Goal: Information Seeking & Learning: Find specific fact

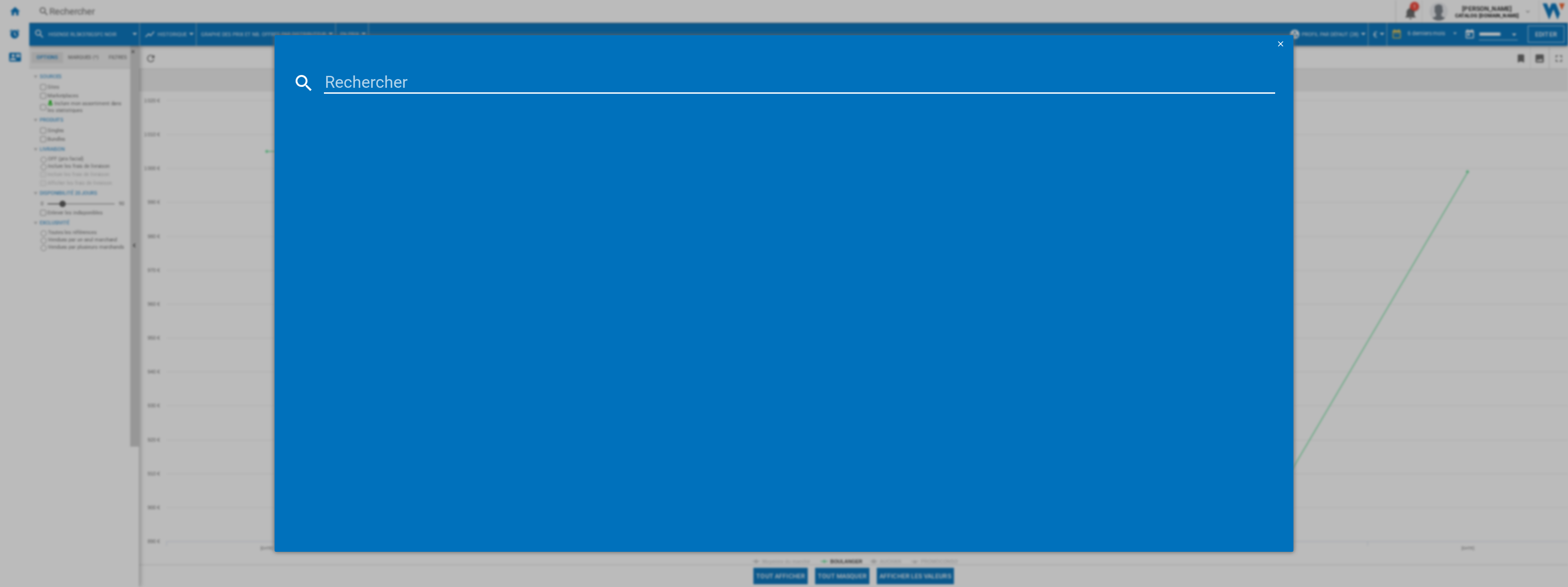
type input "KSFD1820"
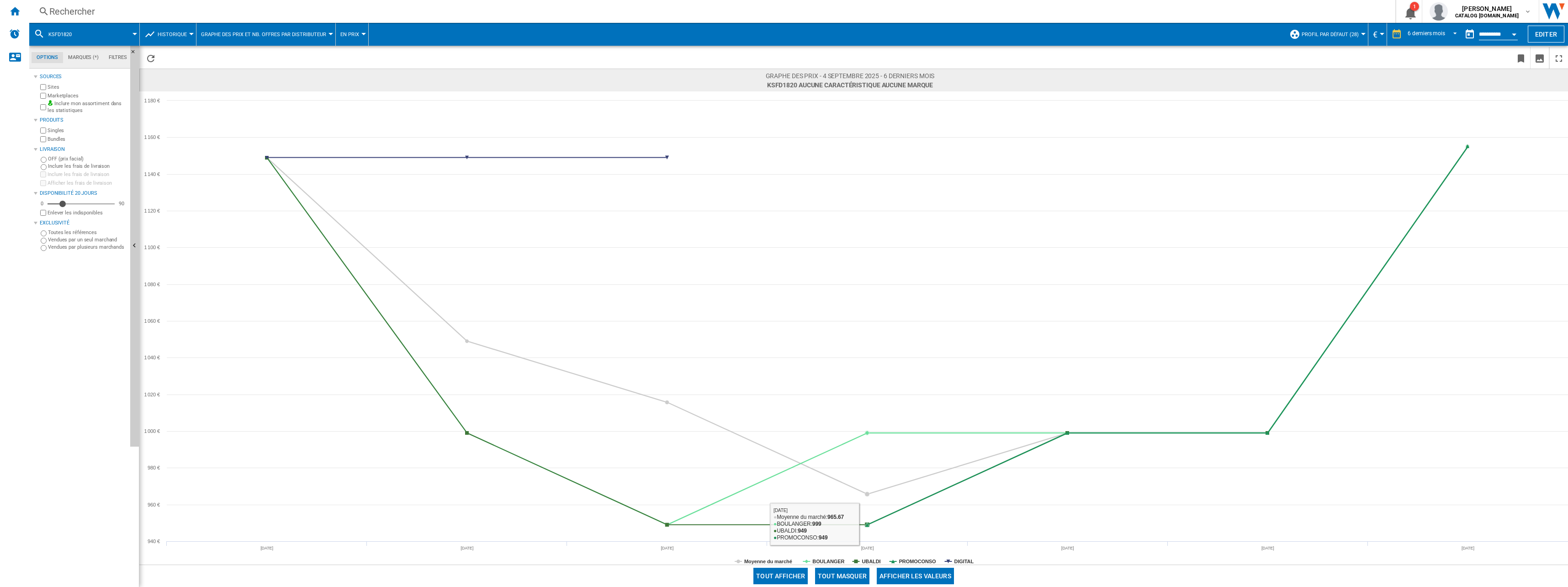
click at [835, 571] on button "Tout masquer" at bounding box center [842, 575] width 54 height 16
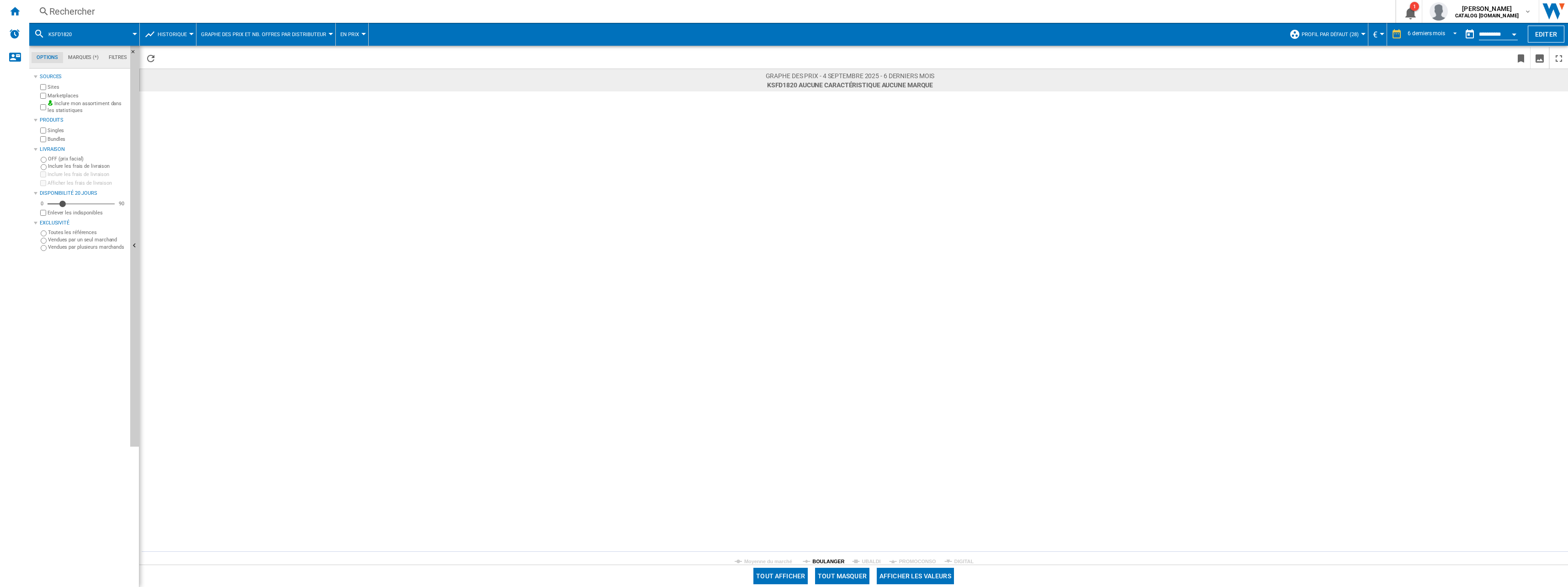
click at [828, 561] on tspan "BOULANGER" at bounding box center [828, 561] width 32 height 5
click at [197, 7] on div "Rechercher" at bounding box center [710, 11] width 1322 height 13
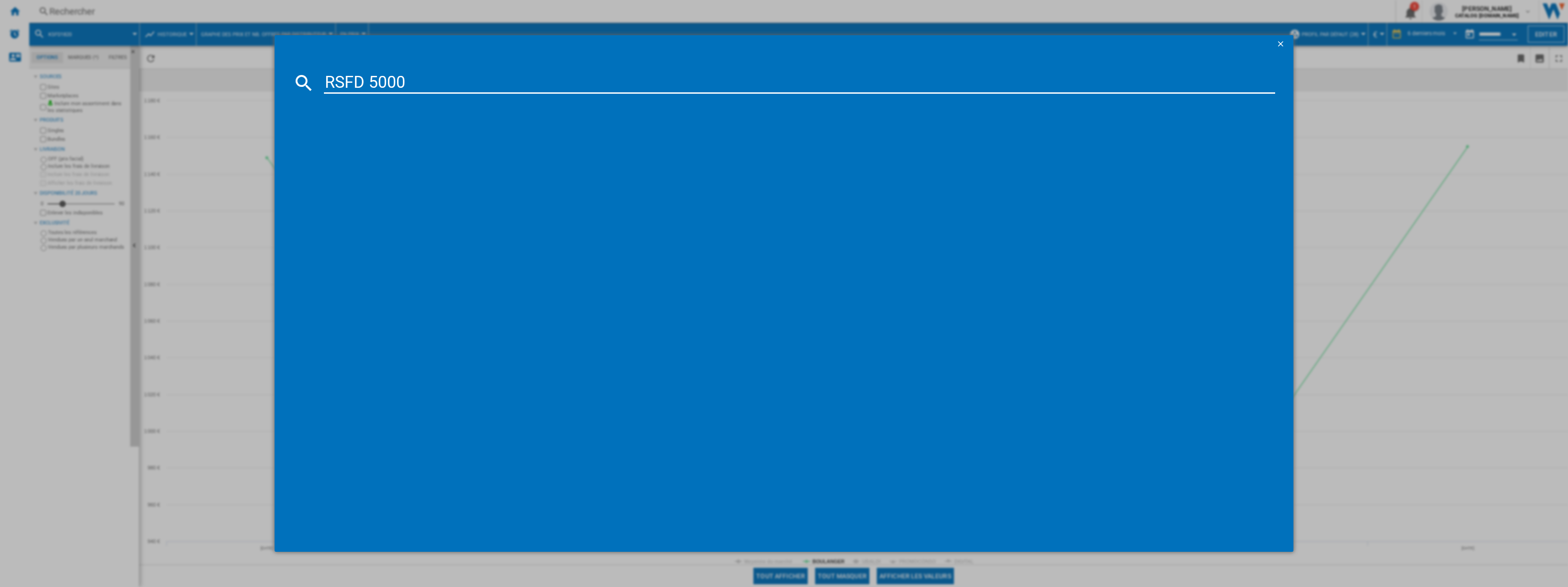
type input "RSFD 5000"
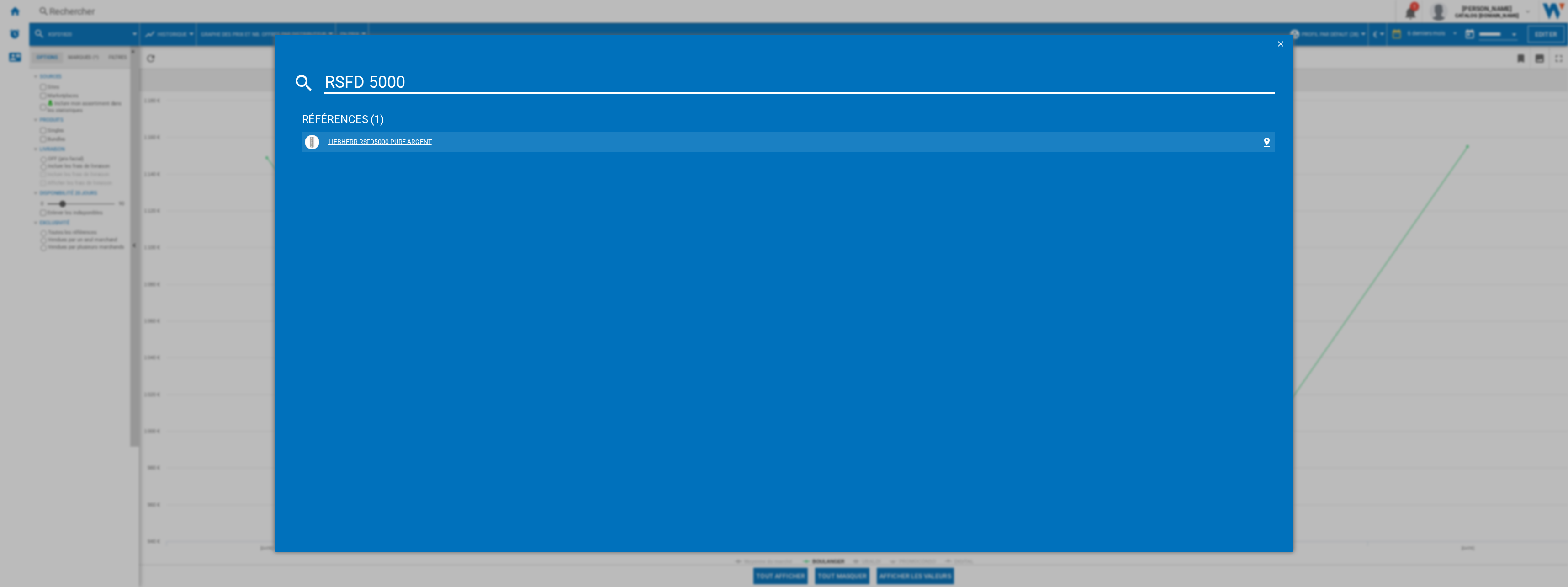
click at [362, 138] on div "LIEBHERR RSFD5000 PURE ARGENT" at bounding box center [791, 142] width 942 height 9
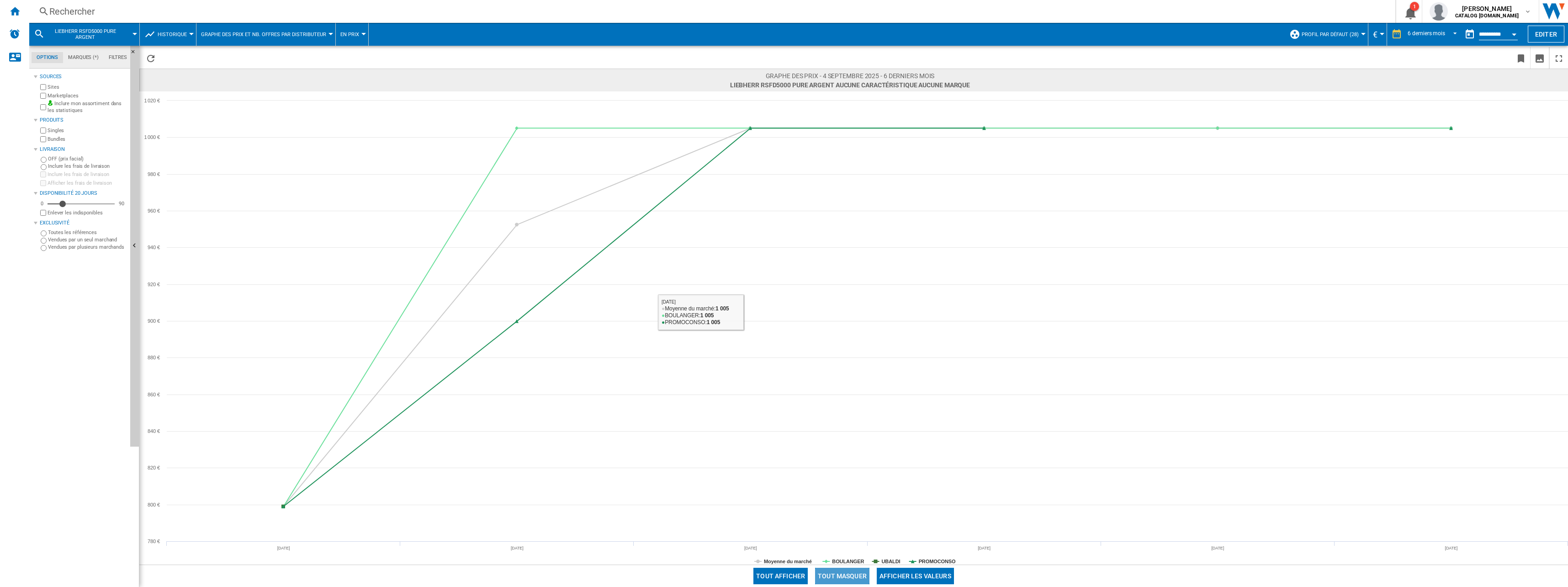
click at [837, 572] on button "Tout masquer" at bounding box center [842, 575] width 54 height 16
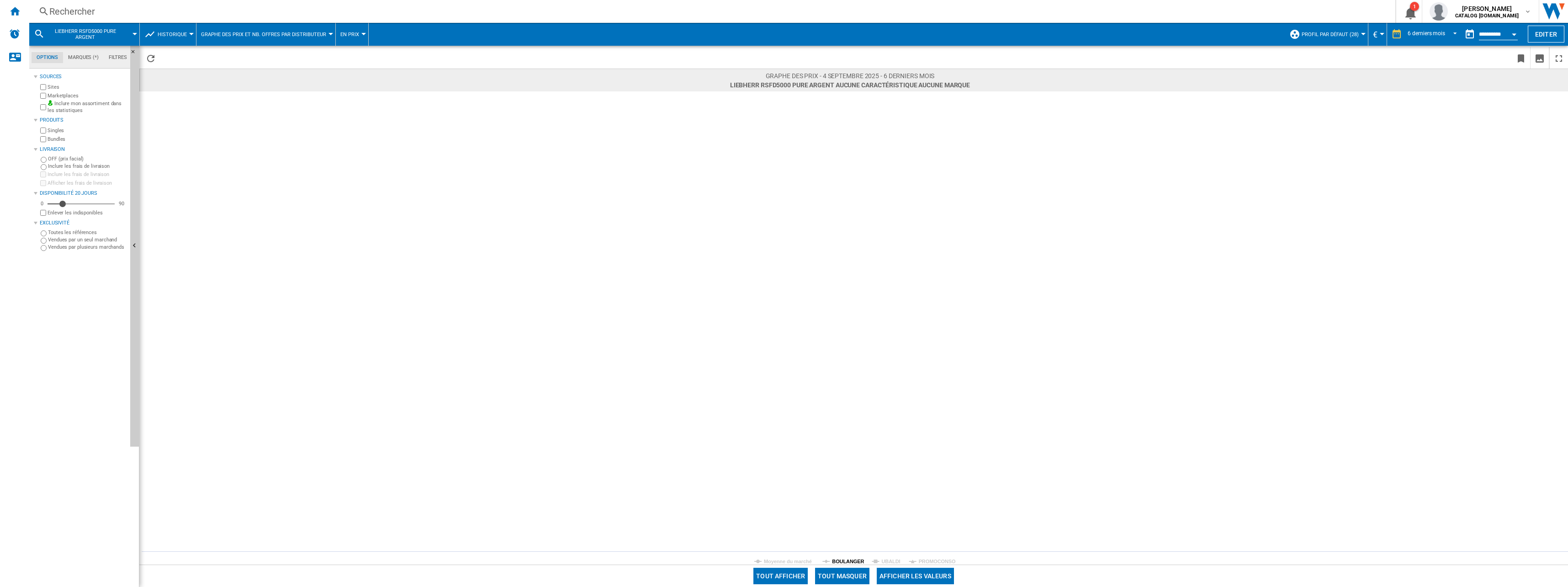
click at [841, 562] on tspan "BOULANGER" at bounding box center [848, 561] width 32 height 5
click at [237, 1] on div "Rechercher Rechercher 0 1 [PERSON_NAME] CATALOG [DOMAIN_NAME] CATALOG [DOMAIN_N…" at bounding box center [799, 12] width 1539 height 23
click at [228, 6] on div "Rechercher" at bounding box center [710, 11] width 1322 height 13
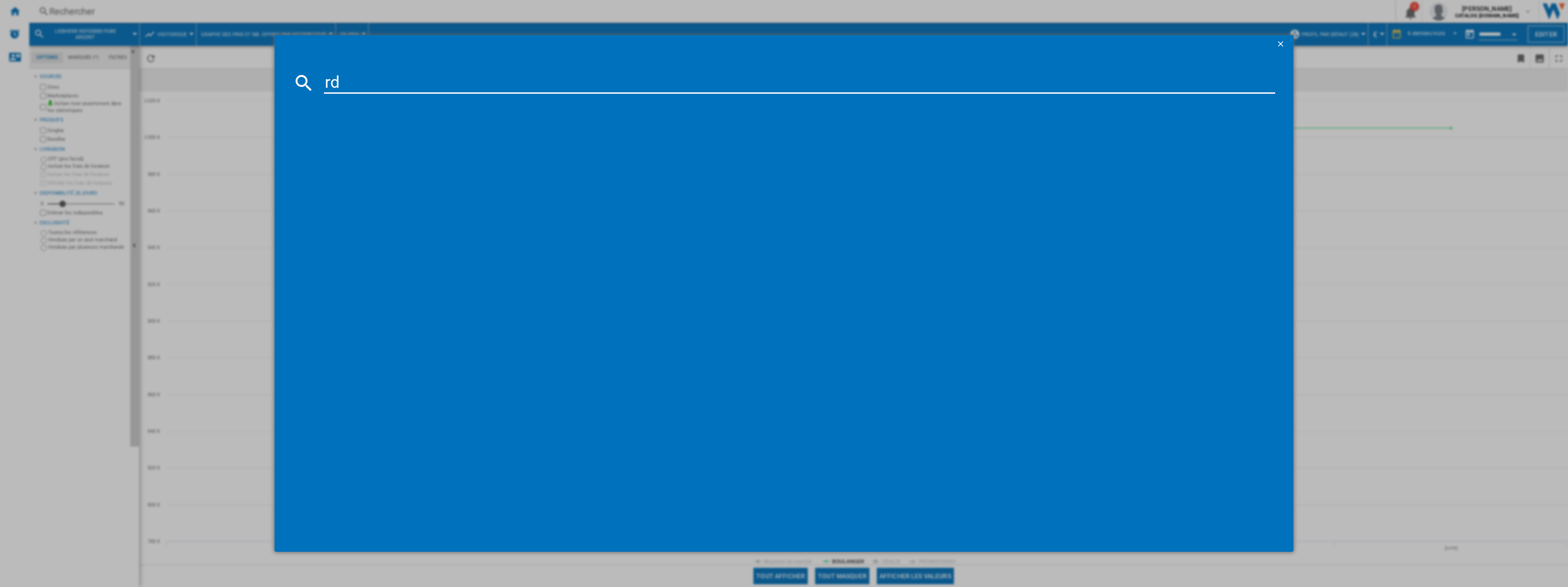
type input "r"
type input "RD5000"
click at [367, 138] on div "LIEBHERR RD500022 BLANC" at bounding box center [791, 142] width 942 height 9
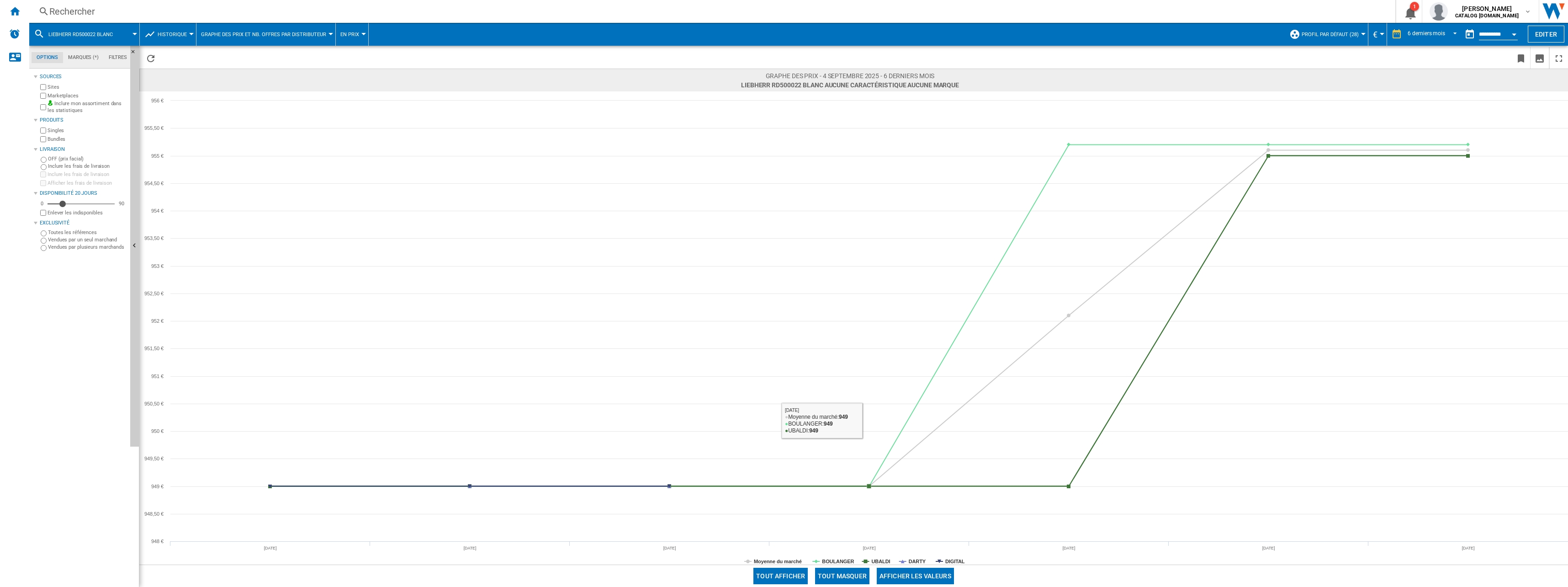
click at [858, 575] on button "Tout masquer" at bounding box center [842, 575] width 54 height 16
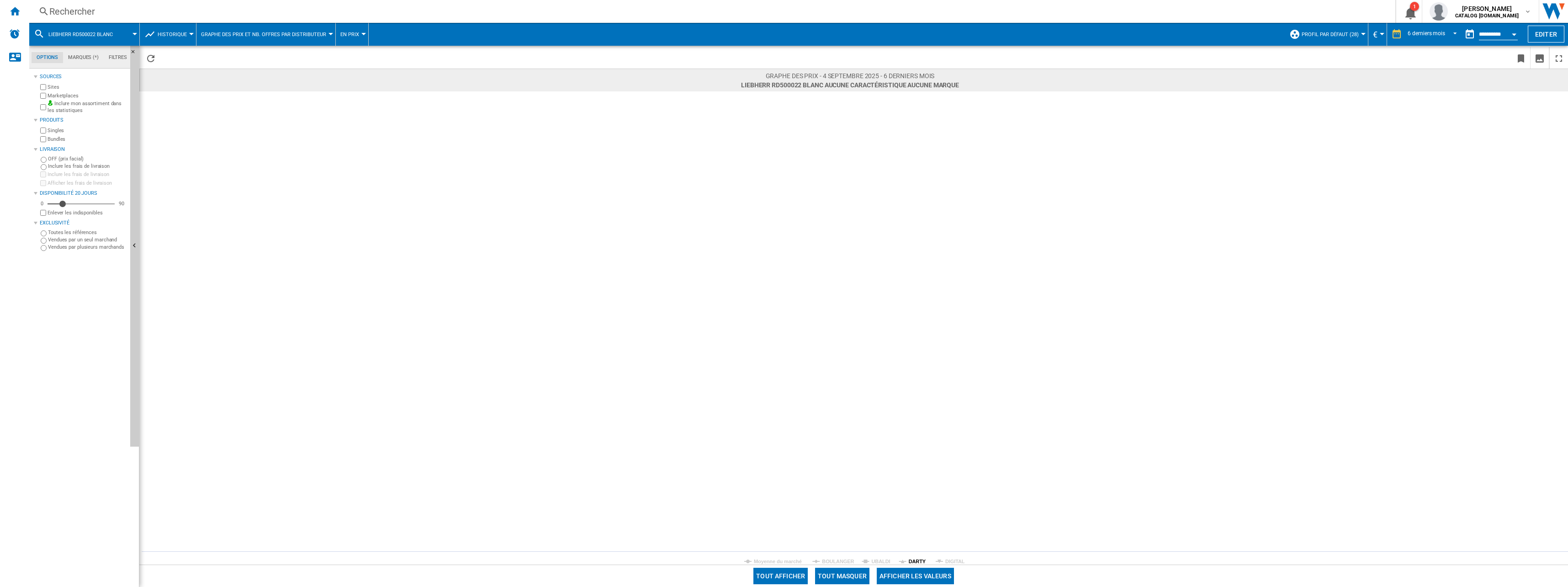
click at [912, 560] on tspan "DARTY" at bounding box center [917, 561] width 18 height 5
click at [839, 561] on tspan "BOULANGER" at bounding box center [838, 561] width 32 height 5
click at [909, 561] on tspan "DARTY" at bounding box center [917, 561] width 18 height 5
click at [129, 16] on div "Rechercher" at bounding box center [710, 11] width 1322 height 13
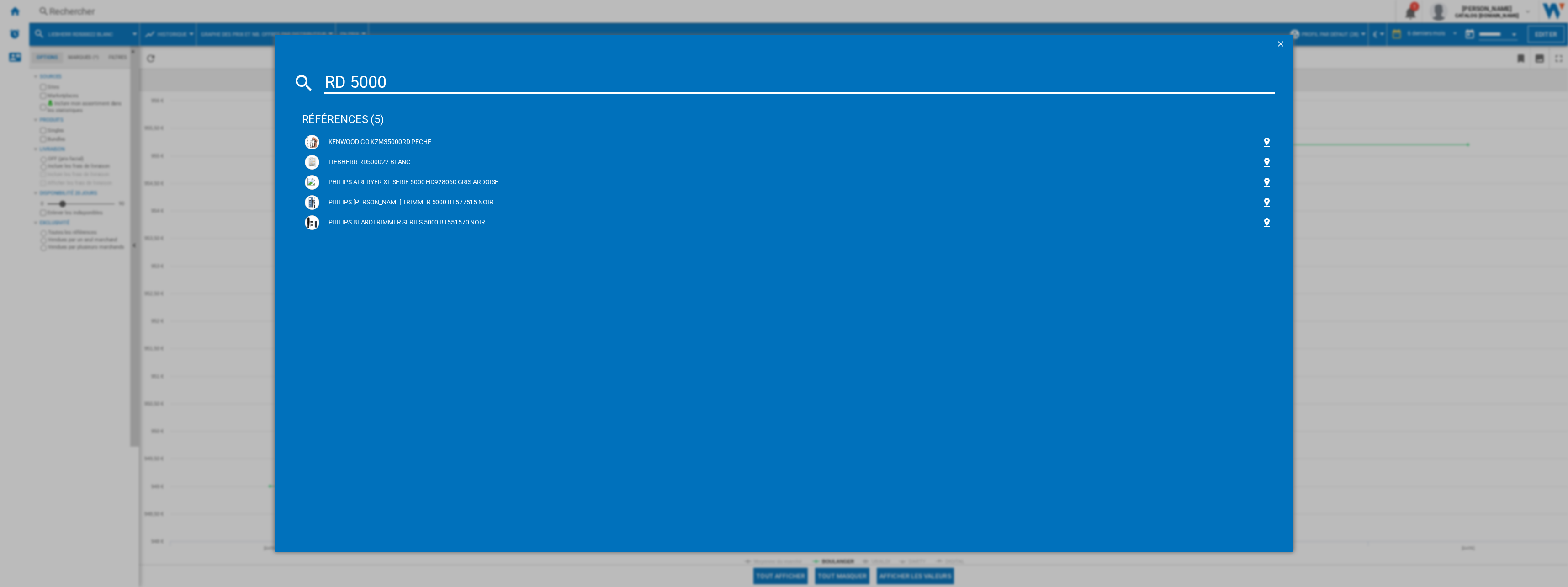
click at [351, 82] on input "RD 5000" at bounding box center [799, 83] width 951 height 22
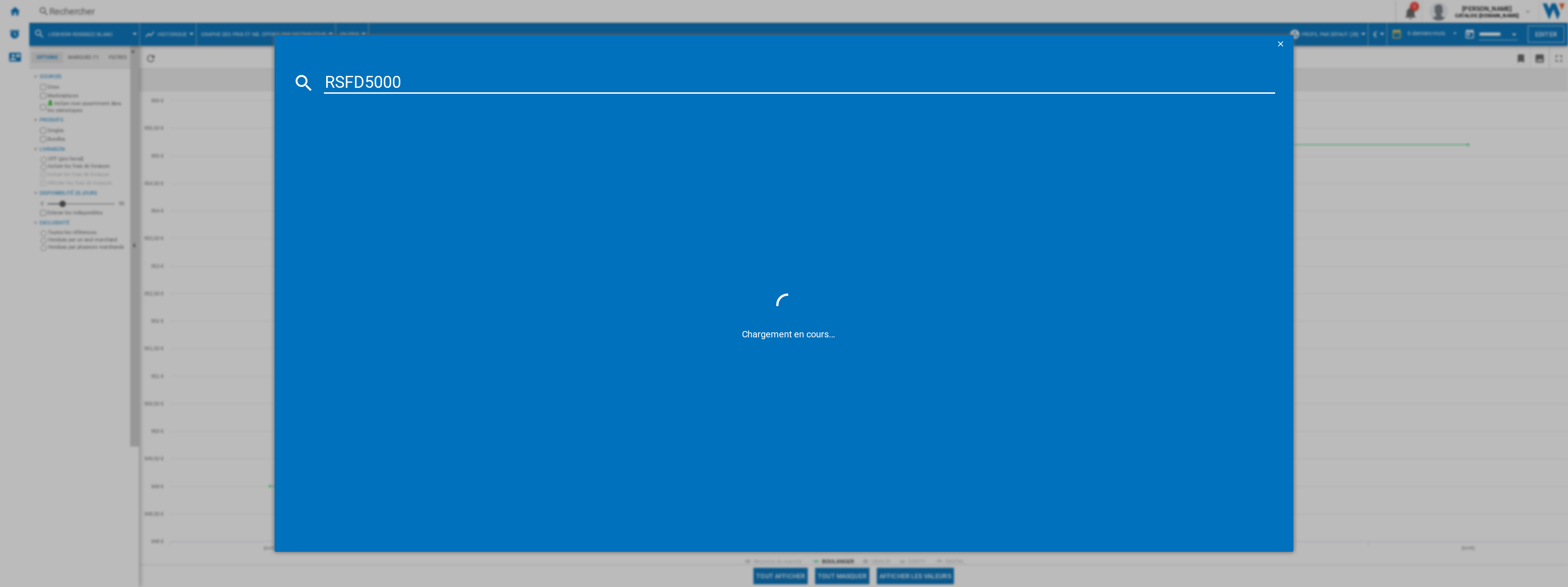
type input "RSFD 5000"
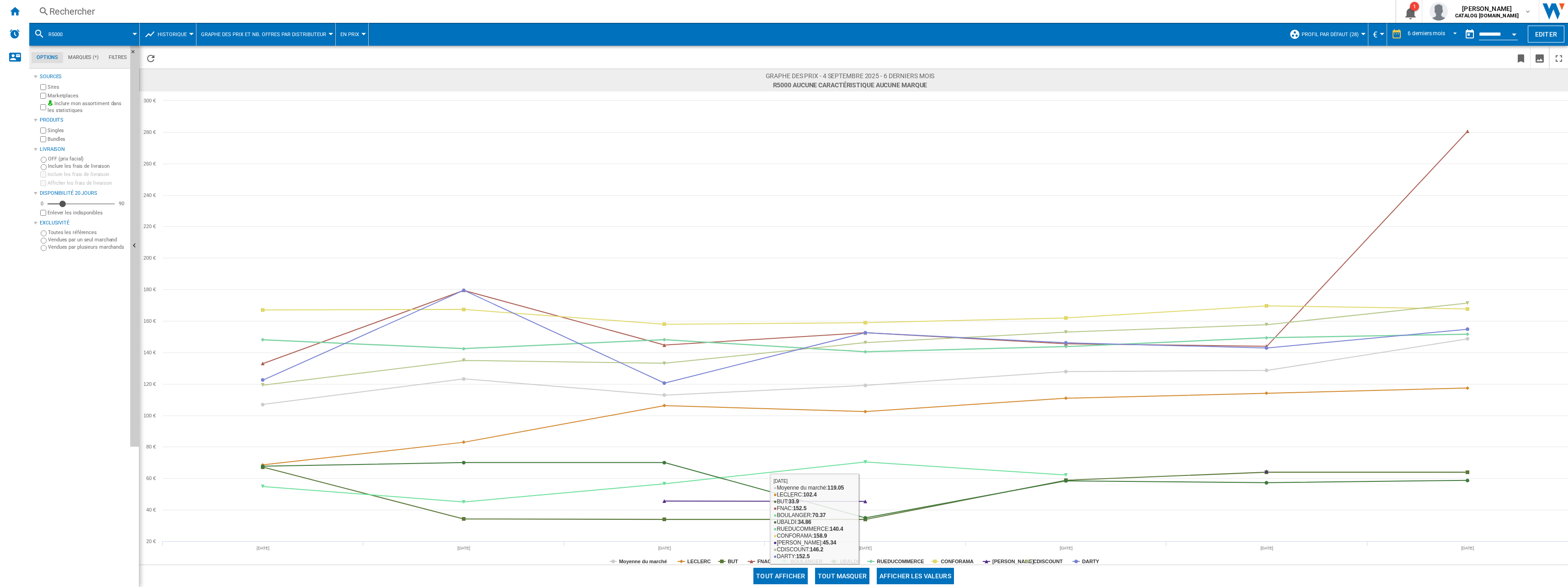
click at [855, 572] on button "Tout masquer" at bounding box center [842, 575] width 54 height 16
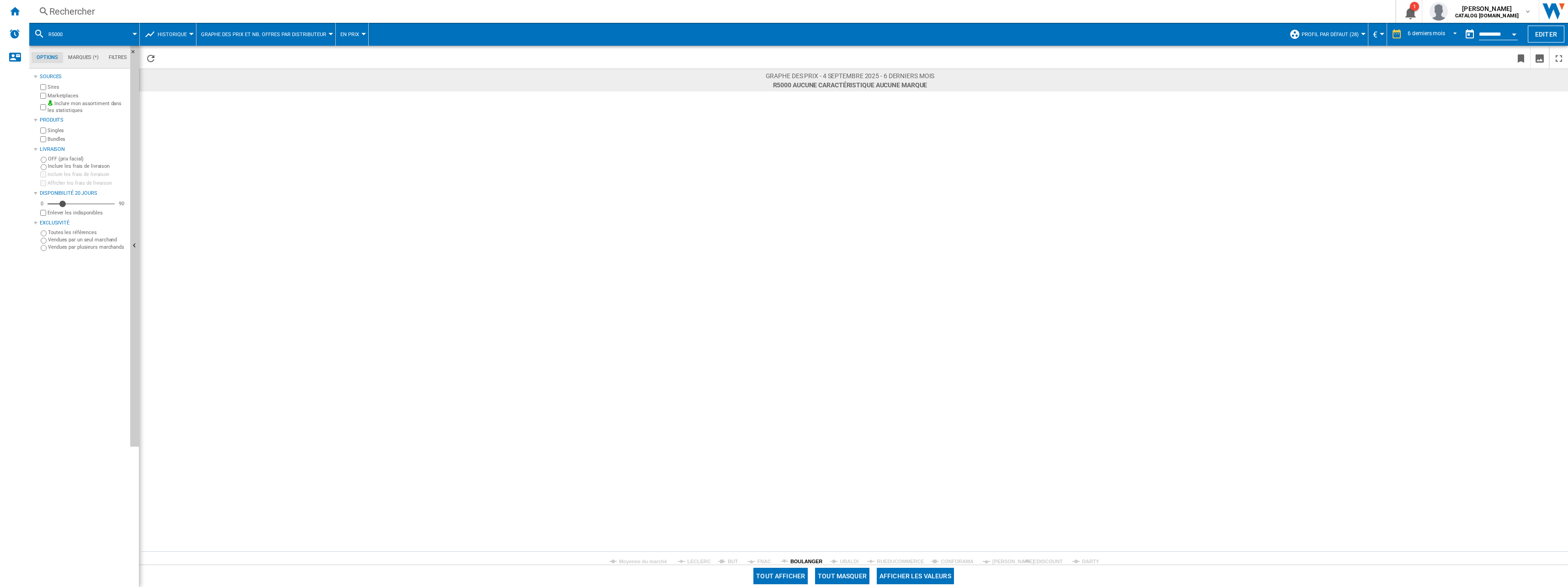
click at [803, 560] on tspan "BOULANGER" at bounding box center [807, 561] width 32 height 5
click at [1094, 560] on tspan "DARTY" at bounding box center [1090, 561] width 18 height 5
click at [126, 19] on div "Rechercher Rechercher 0 1 [PERSON_NAME] CATALOG [DOMAIN_NAME] CATALOG [DOMAIN_N…" at bounding box center [799, 12] width 1539 height 23
click at [127, 13] on div "Rechercher" at bounding box center [710, 11] width 1322 height 13
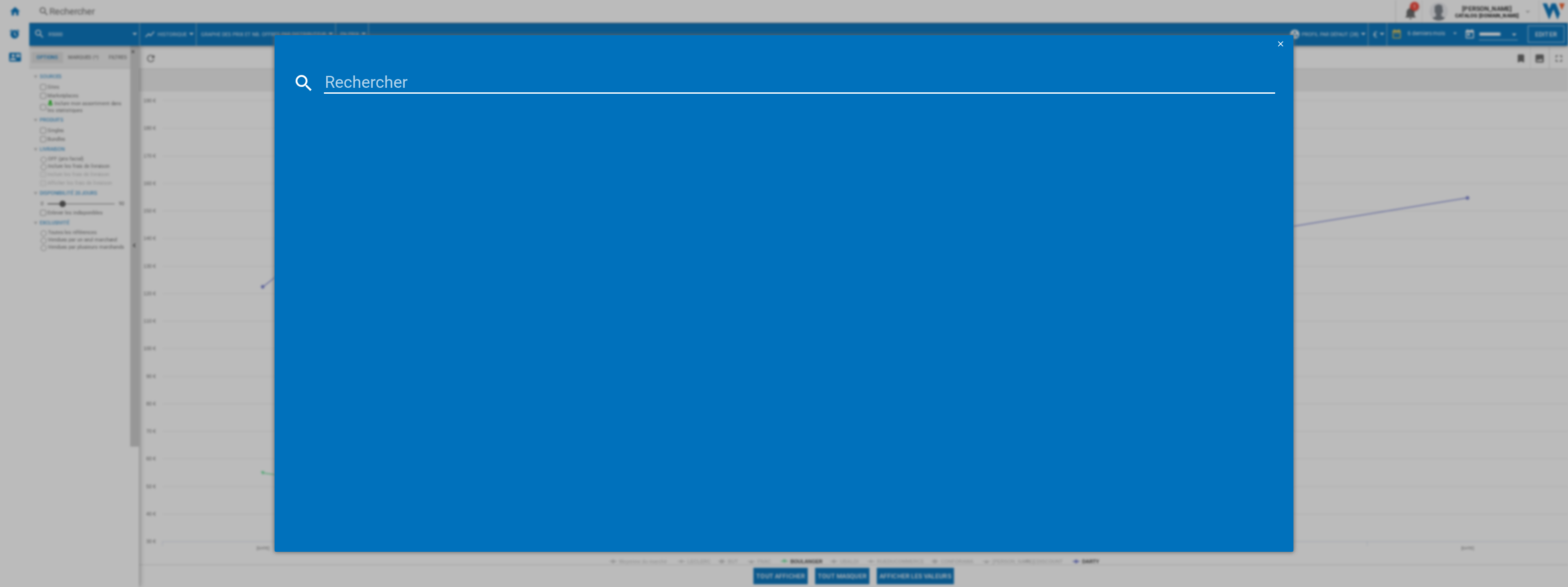
click at [397, 77] on input at bounding box center [799, 83] width 951 height 22
paste input "RSFD 5000"
type input "RSFD 5000"
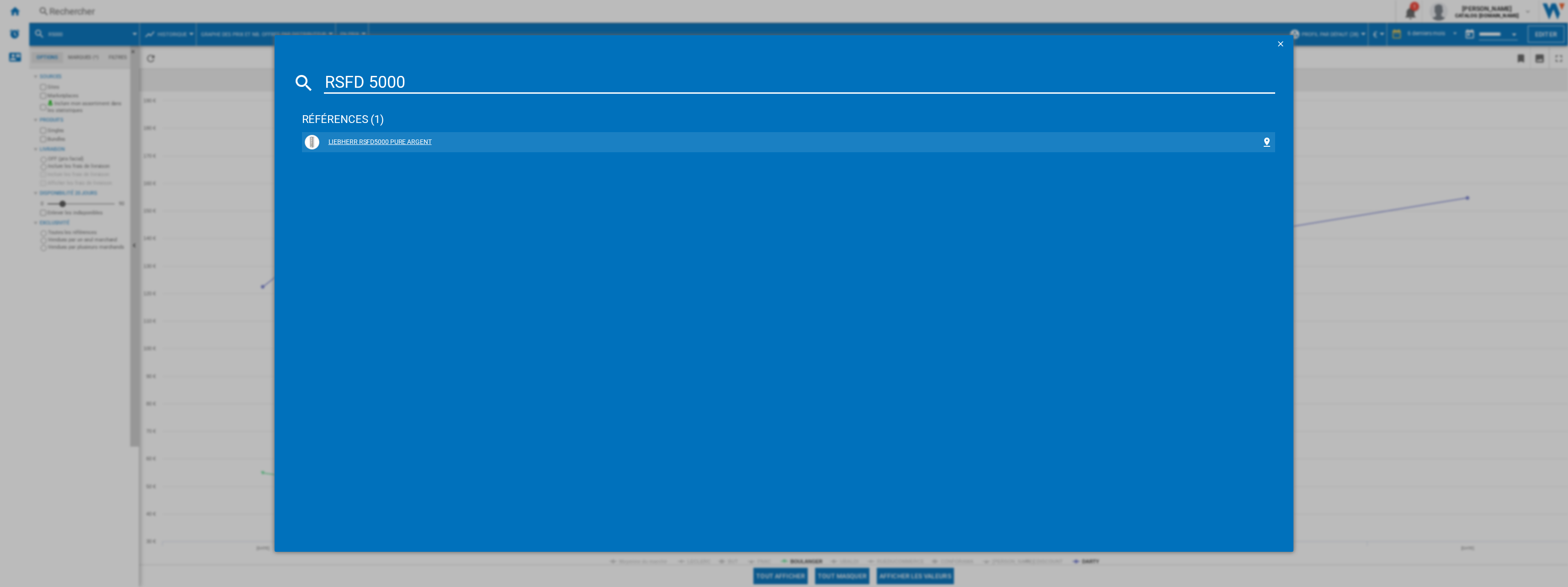
click at [378, 138] on div "LIEBHERR RSFD5000 PURE ARGENT" at bounding box center [791, 142] width 942 height 9
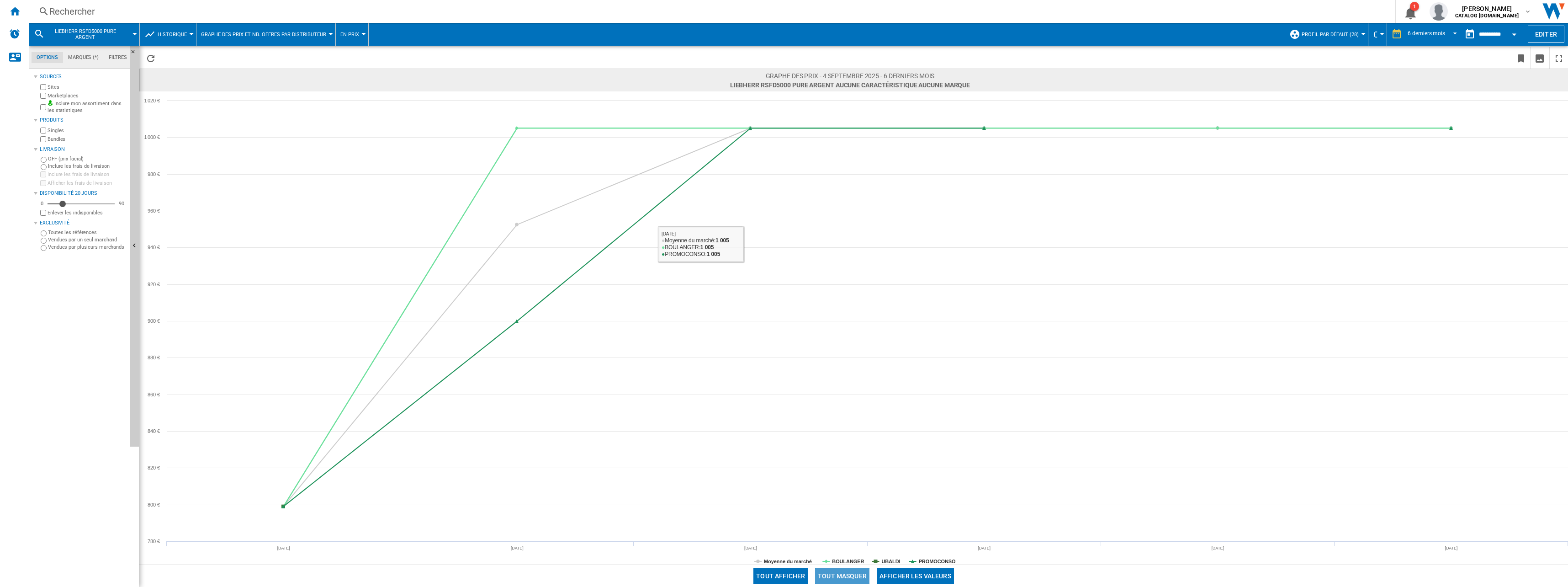
click at [838, 578] on button "Tout masquer" at bounding box center [842, 575] width 54 height 16
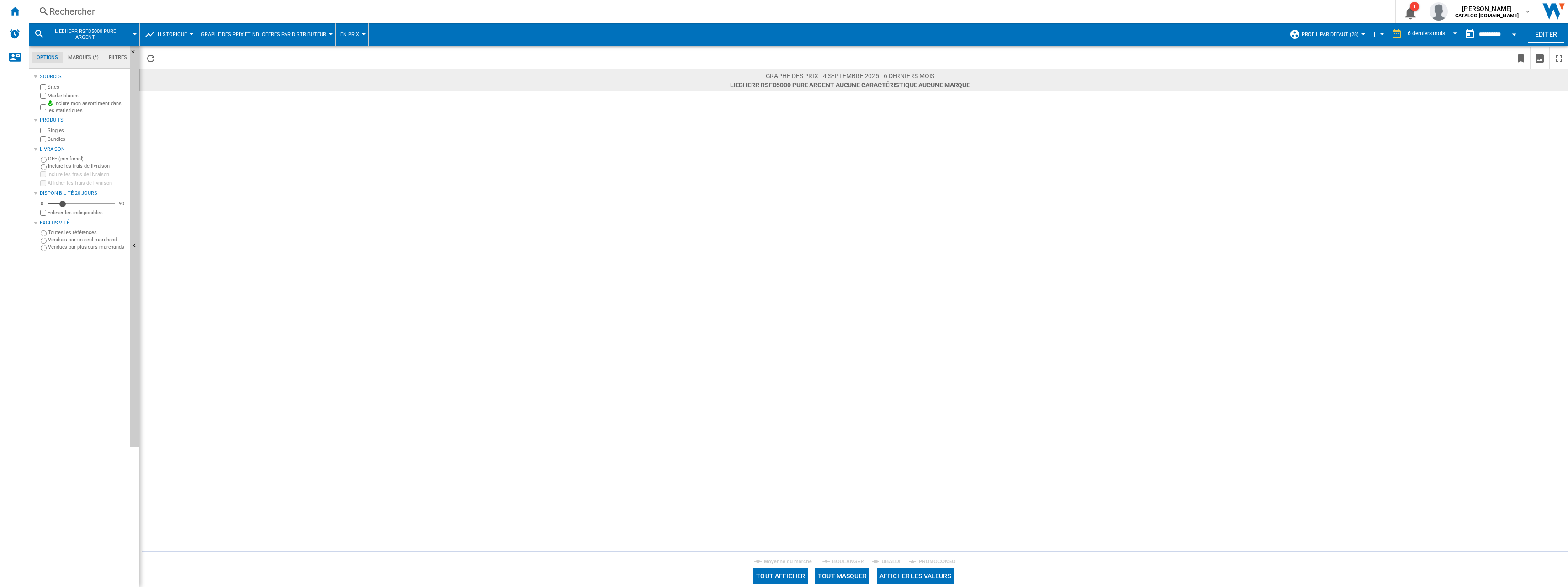
click at [847, 564] on tspan "BOULANGER" at bounding box center [848, 561] width 32 height 5
click at [125, 14] on div "Rechercher" at bounding box center [710, 11] width 1322 height 13
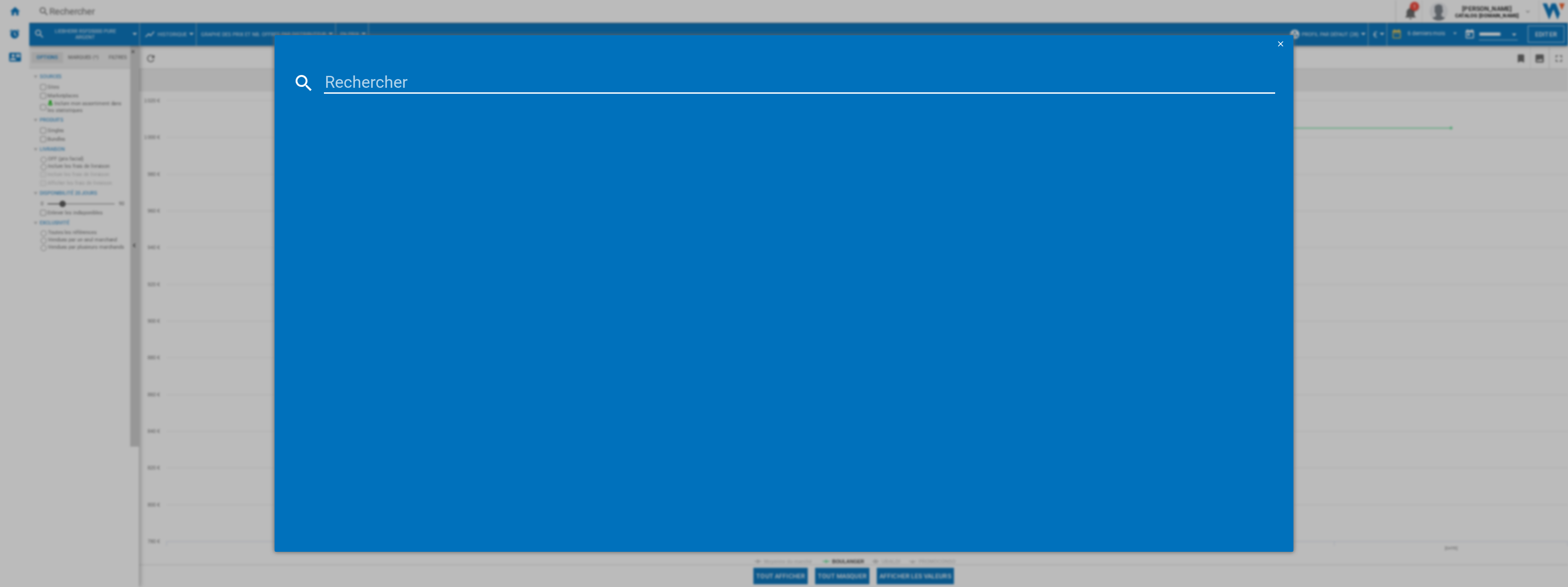
type input "RD 5000"
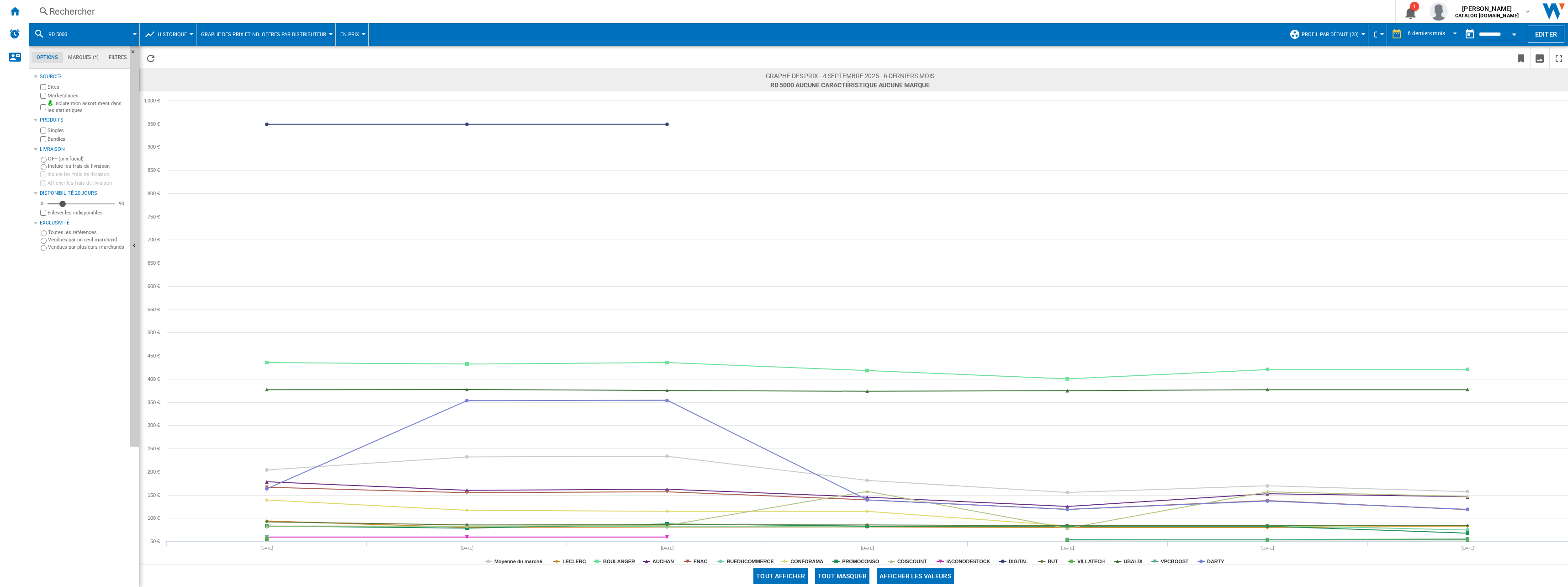
click at [851, 571] on button "Tout masquer" at bounding box center [842, 575] width 54 height 16
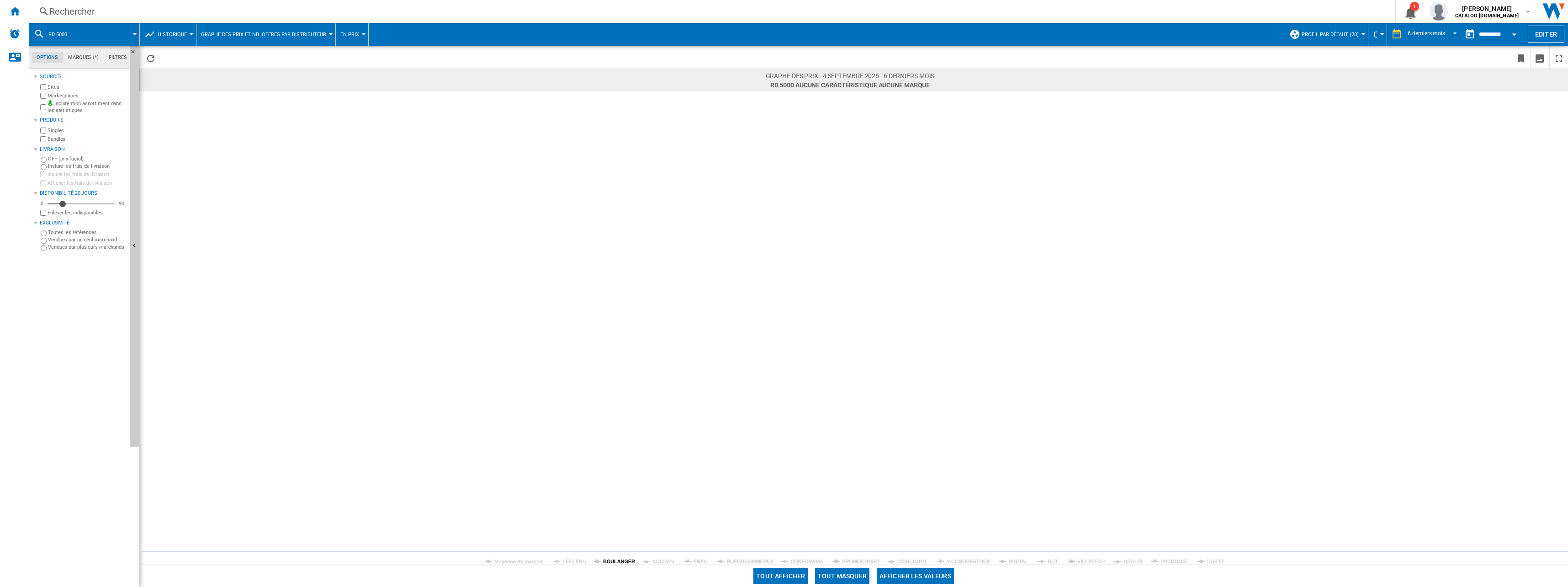
click at [628, 563] on tspan "BOULANGER" at bounding box center [619, 561] width 32 height 5
click at [1213, 564] on tspan "DARTY" at bounding box center [1216, 561] width 18 height 5
click at [139, 9] on div "Rechercher" at bounding box center [710, 11] width 1322 height 13
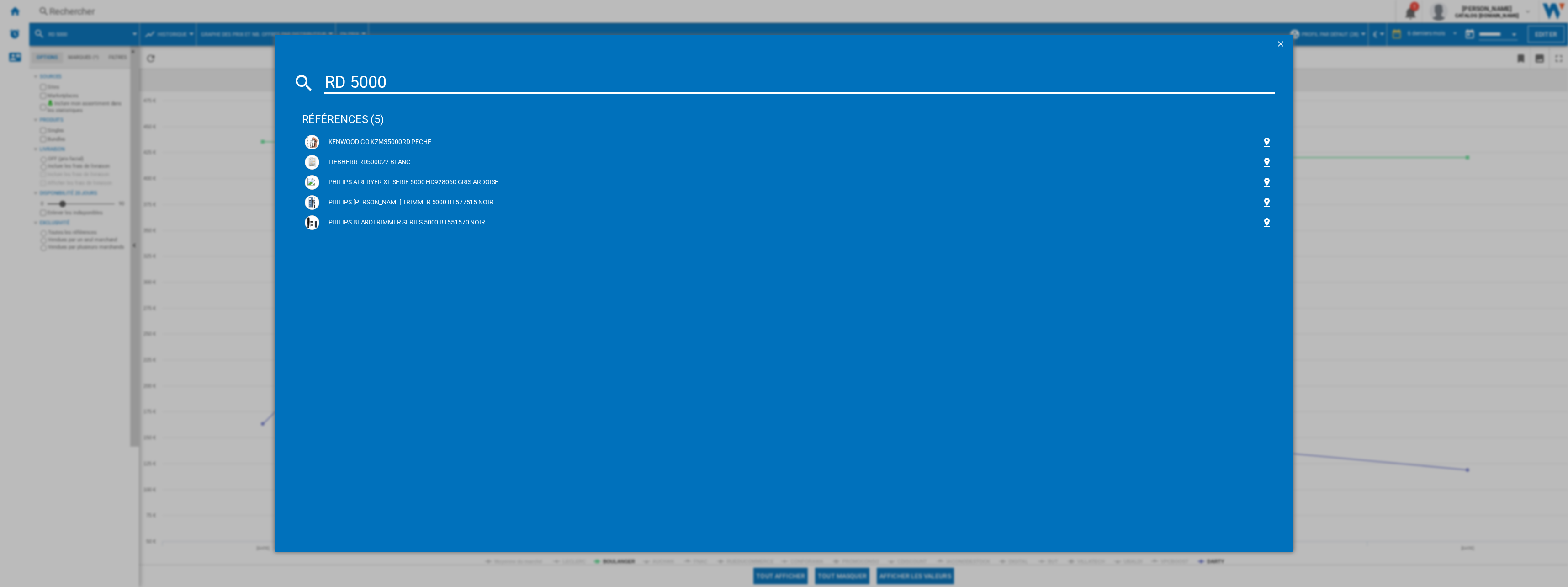
type input "RD 5000"
click at [363, 164] on div "LIEBHERR RD500022 BLANC" at bounding box center [791, 162] width 942 height 9
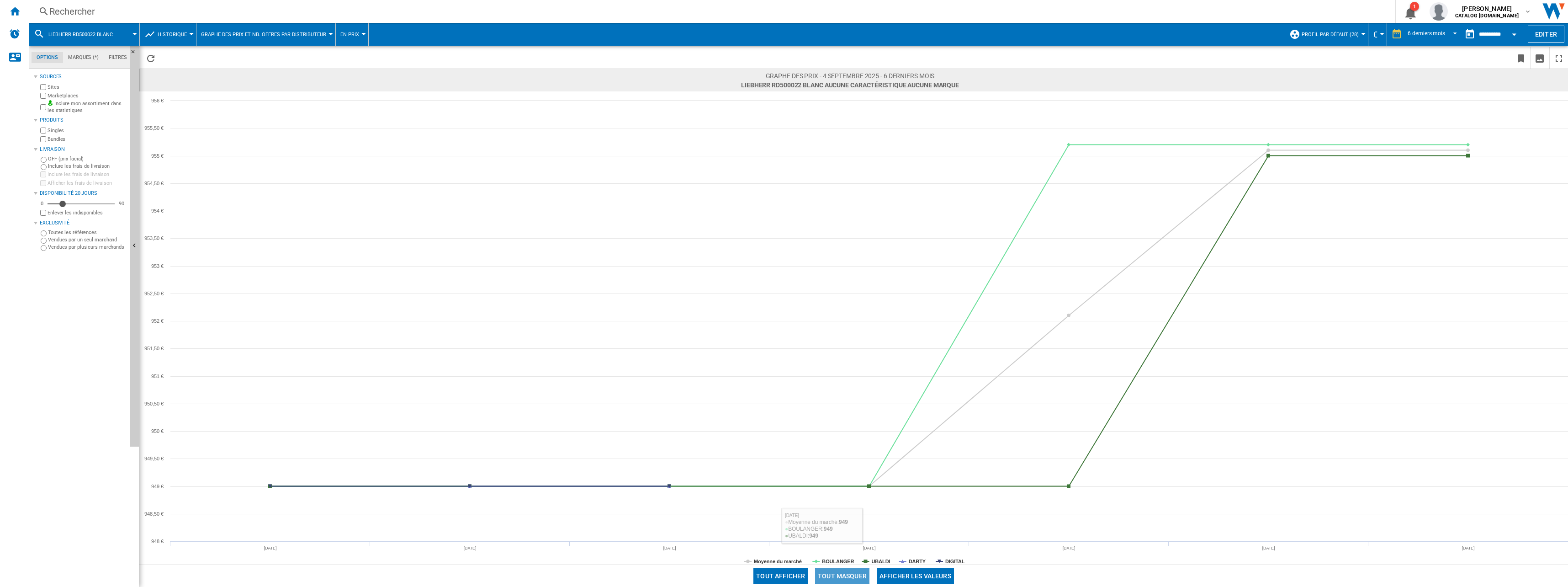
click at [842, 572] on button "Tout masquer" at bounding box center [842, 575] width 54 height 16
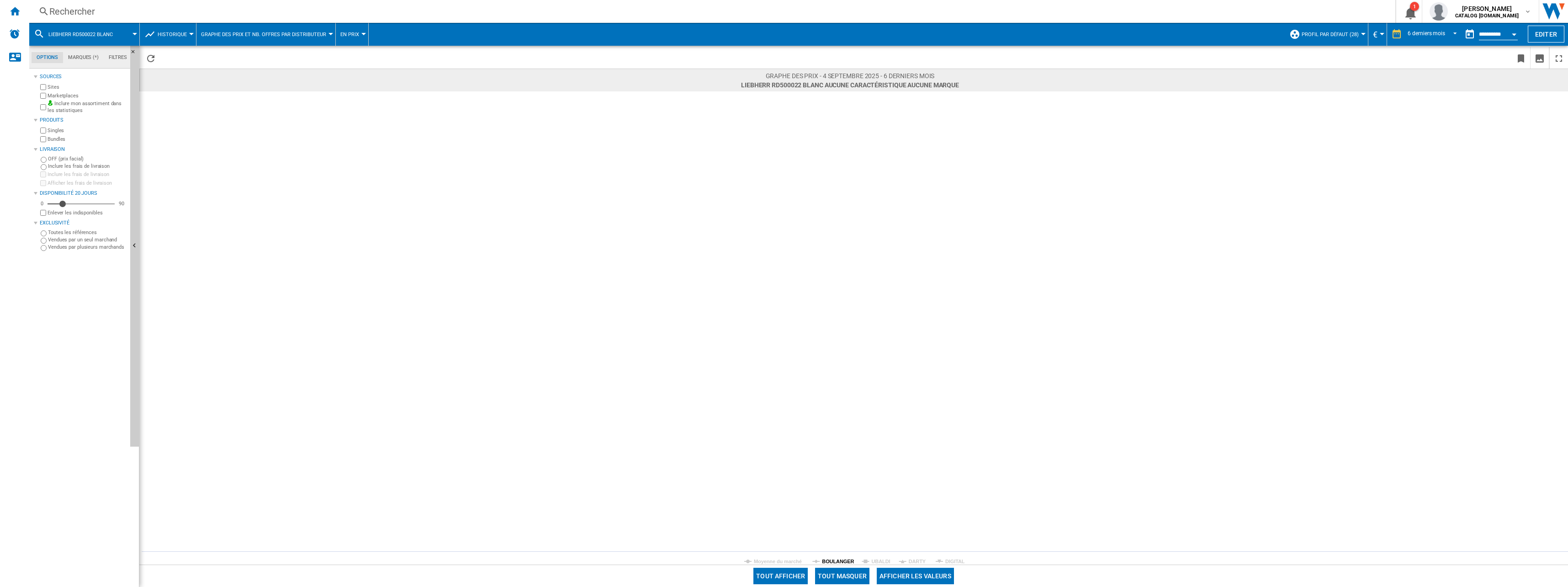
click at [837, 563] on tspan "BOULANGER" at bounding box center [838, 561] width 32 height 5
click at [912, 559] on tspan "DARTY" at bounding box center [917, 561] width 18 height 5
click at [909, 560] on tspan "DARTY" at bounding box center [917, 561] width 18 height 5
click at [181, 9] on div "Rechercher" at bounding box center [710, 11] width 1322 height 13
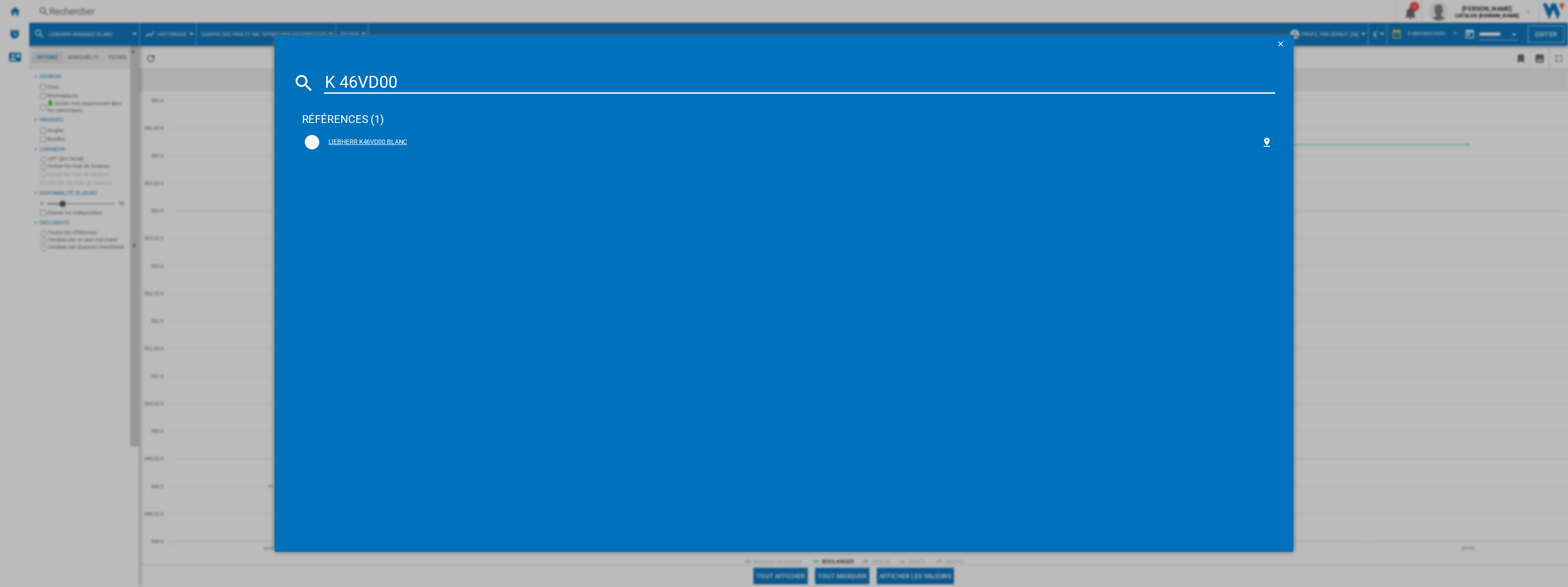
type input "K 46VD00"
click at [377, 141] on div "LIEBHERR K46VD00 BLANC" at bounding box center [791, 142] width 942 height 9
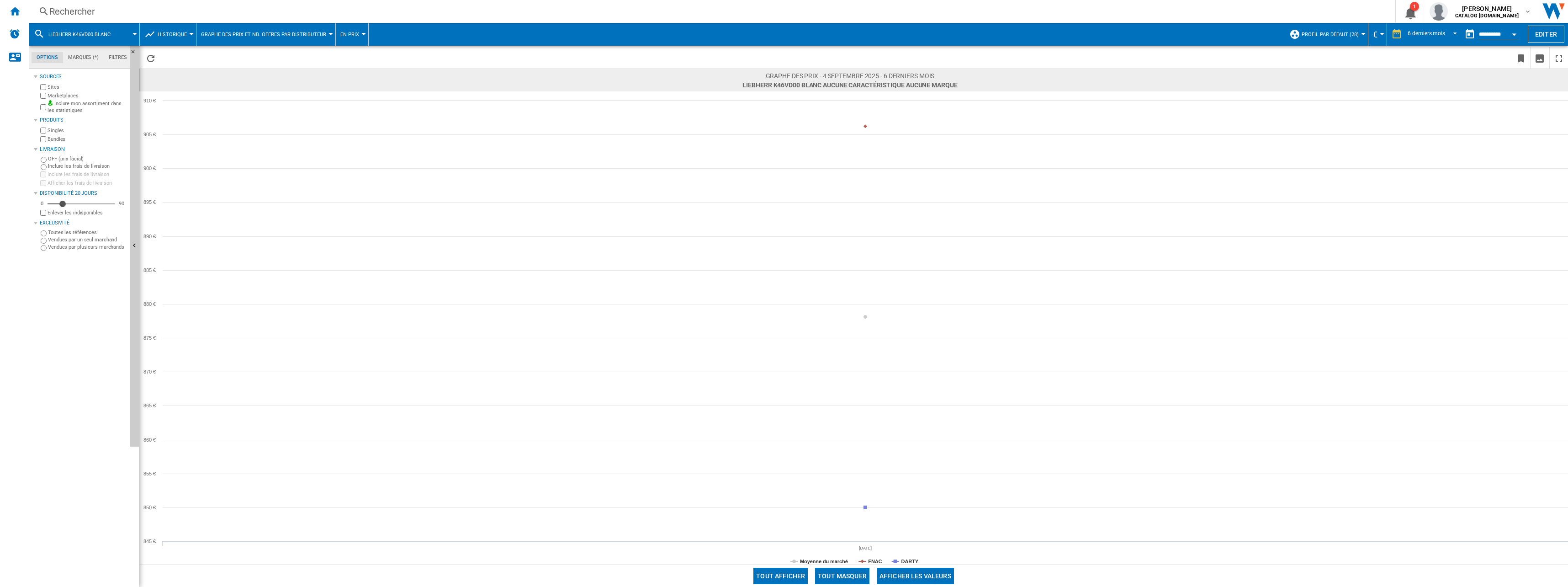
click at [139, 10] on div "Rechercher" at bounding box center [710, 11] width 1322 height 13
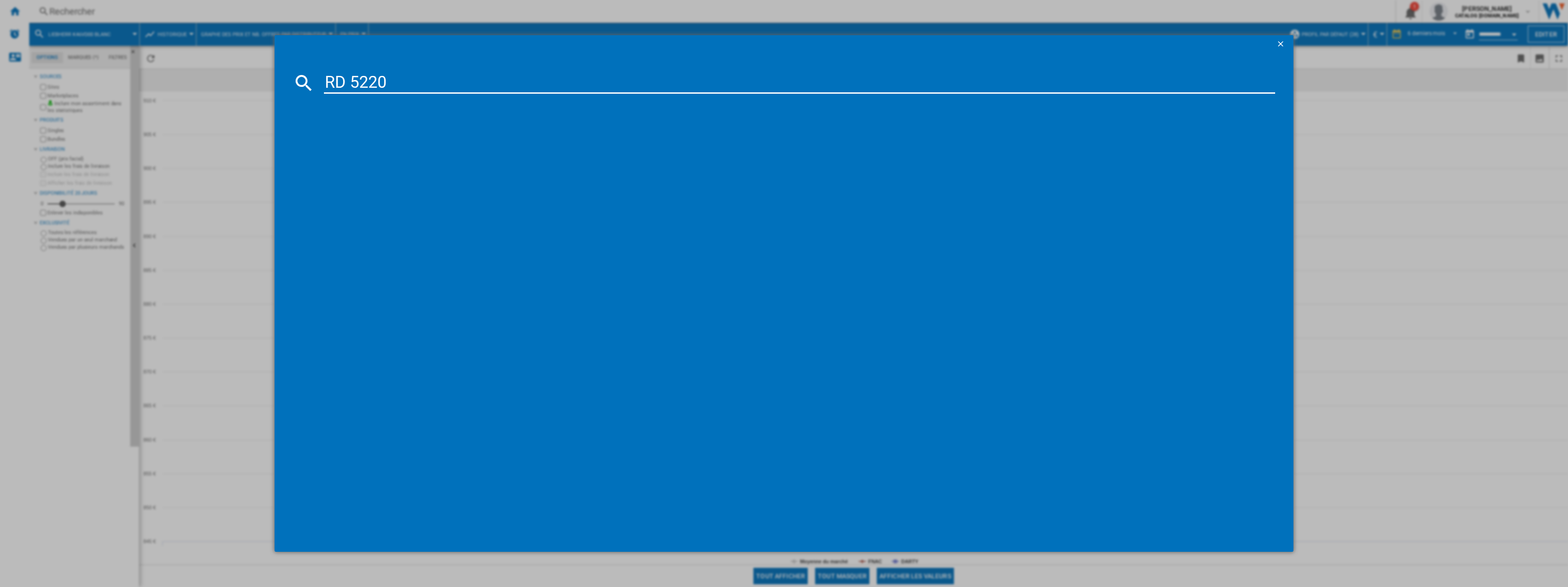
type input "RD 5220"
click at [357, 142] on div "LIEBHERR RD522022 BLANC" at bounding box center [791, 142] width 942 height 9
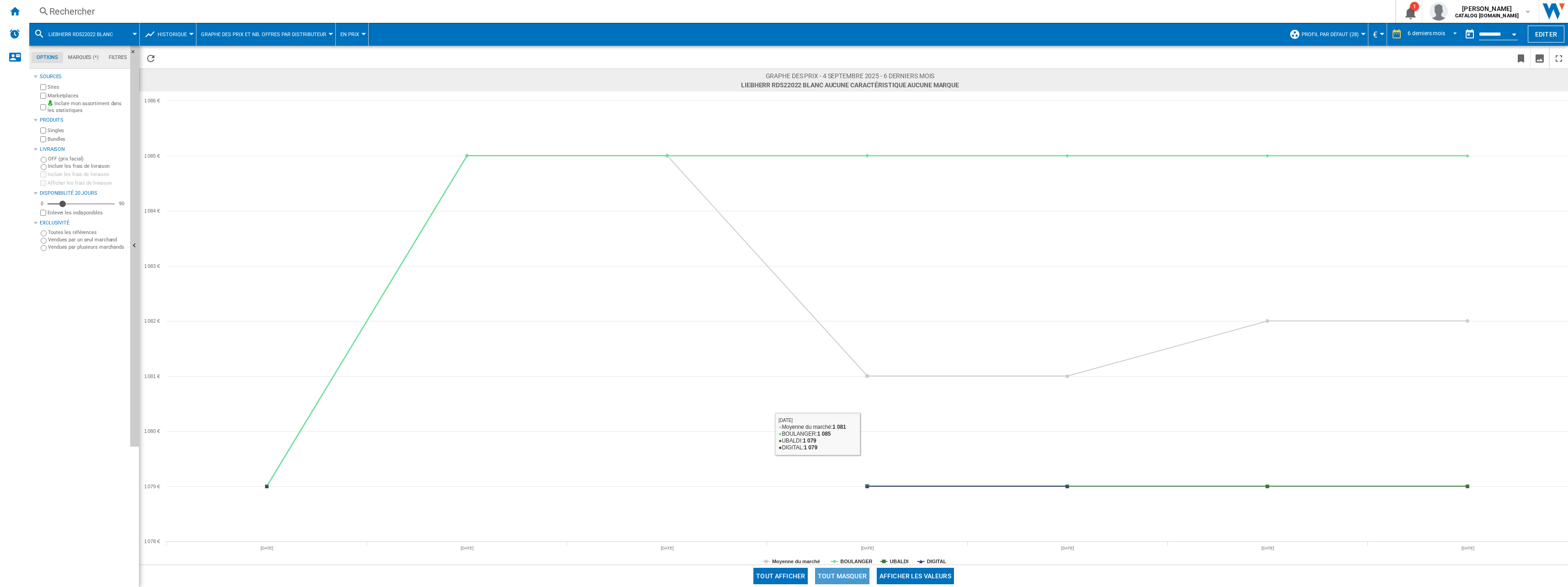
click at [845, 572] on button "Tout masquer" at bounding box center [842, 575] width 54 height 16
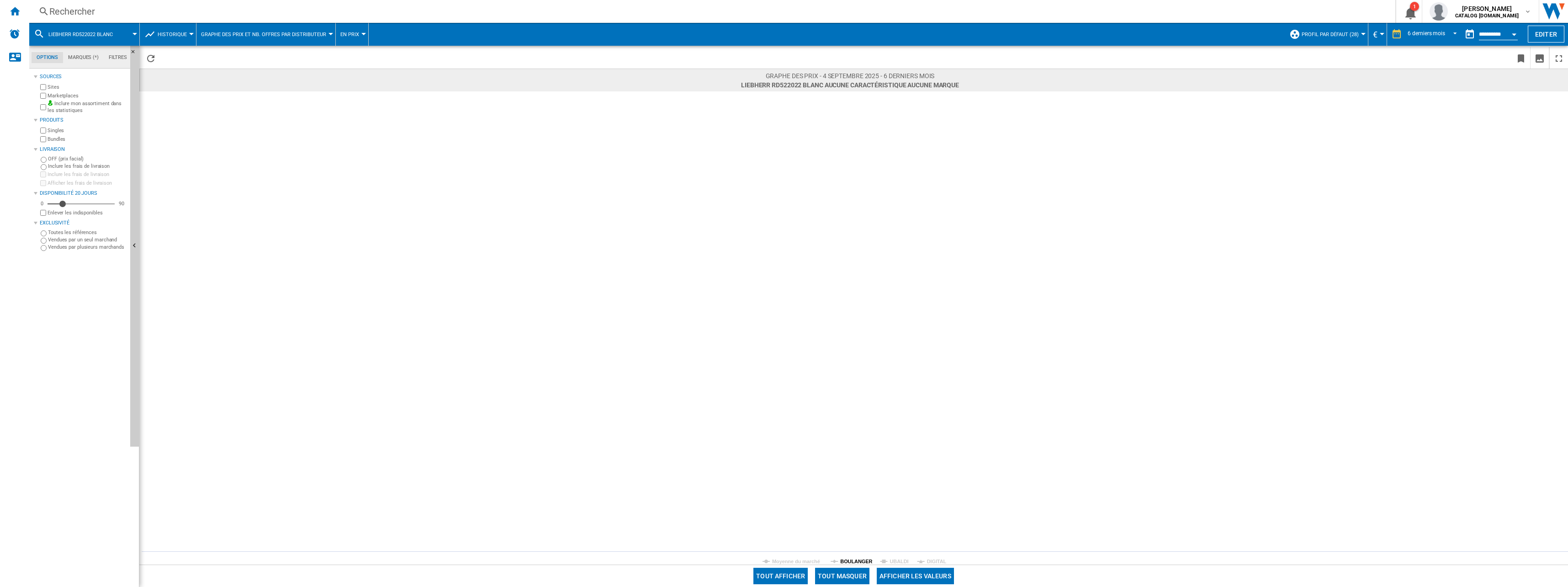
click at [851, 563] on tspan "BOULANGER" at bounding box center [856, 561] width 32 height 5
click at [186, 19] on div "Rechercher Rechercher 0 1 [PERSON_NAME] CATALOG [DOMAIN_NAME] CATALOG [DOMAIN_N…" at bounding box center [799, 12] width 1539 height 23
click at [118, 9] on div "Rechercher" at bounding box center [710, 11] width 1322 height 13
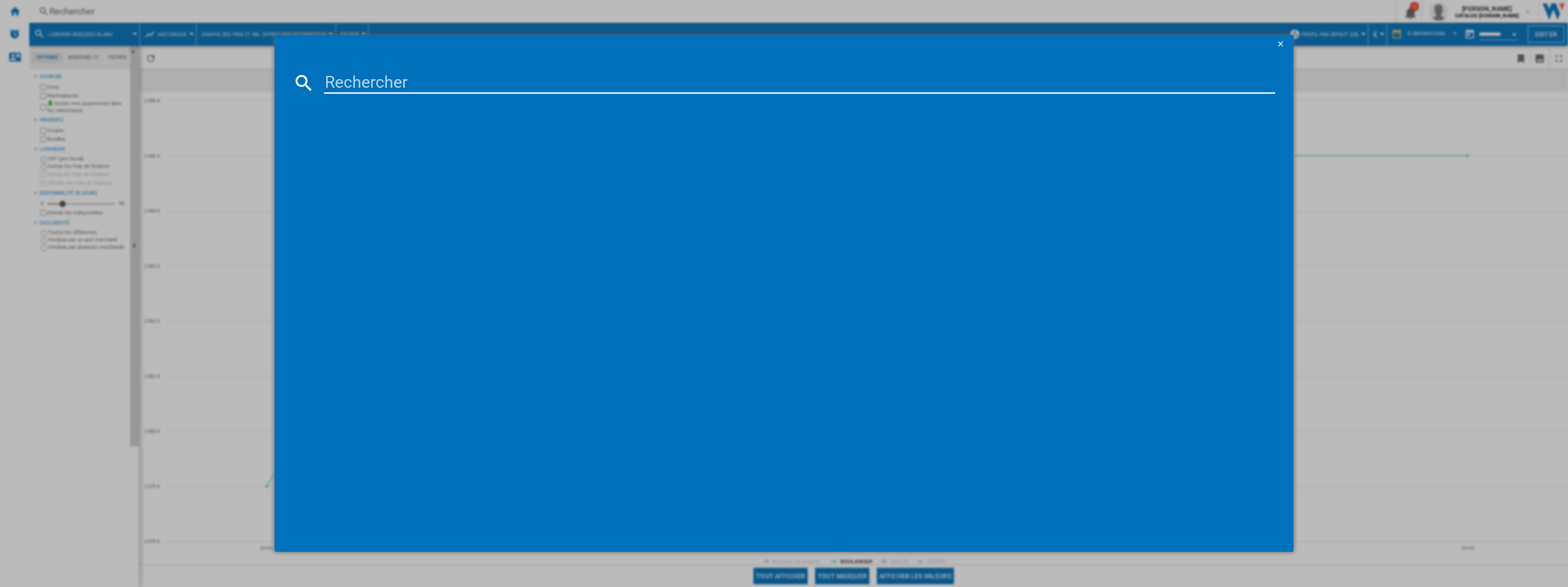
type input "KSV36VLDP"
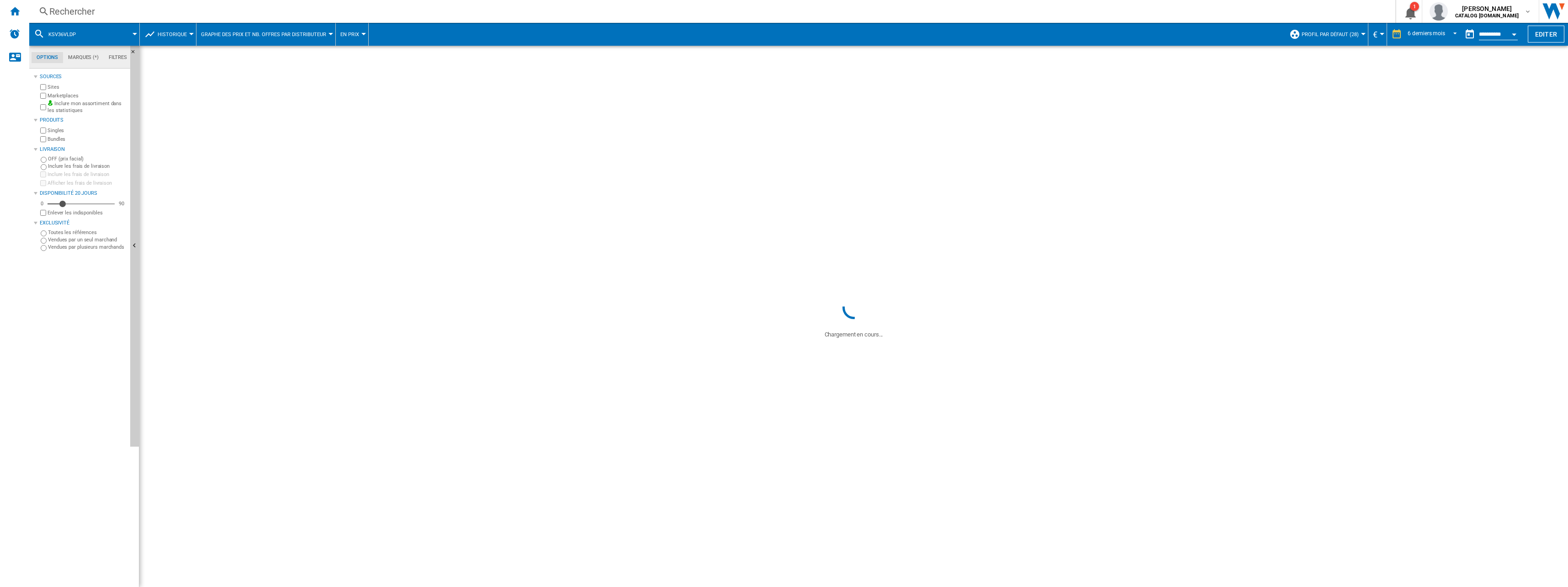
click at [143, 9] on div "Rechercher" at bounding box center [710, 11] width 1322 height 13
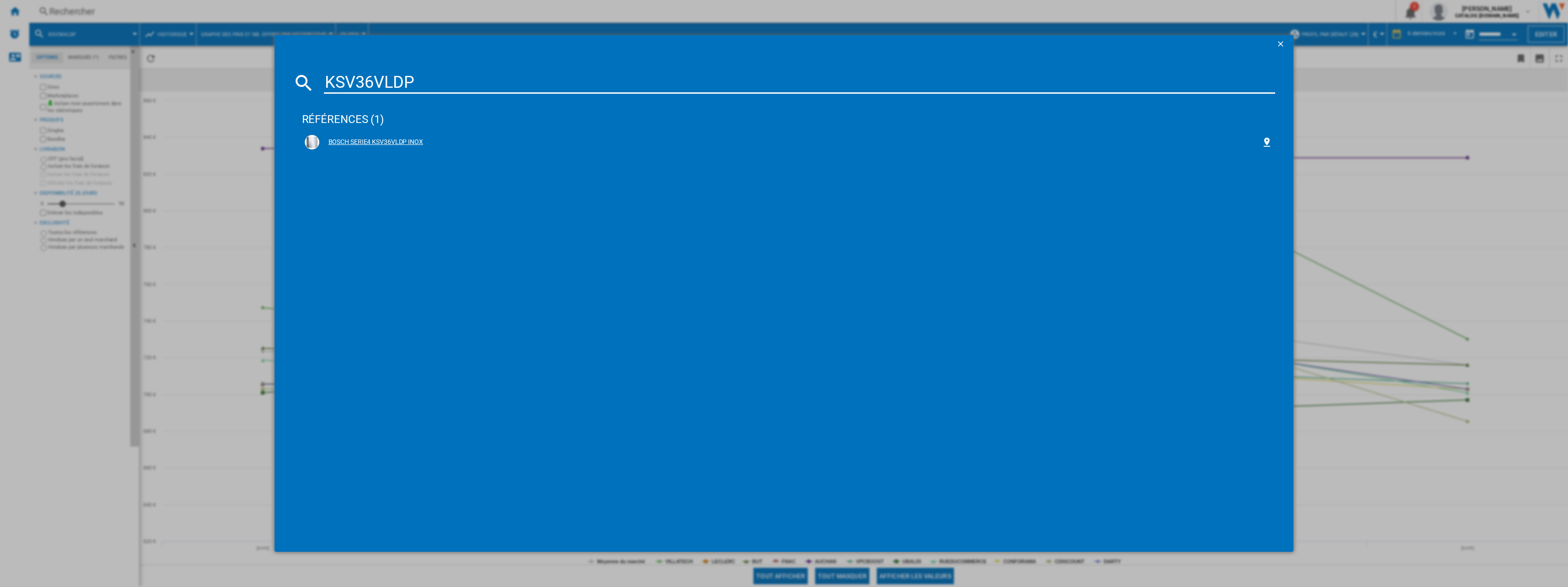
type input "KSV36VLDP"
click at [361, 142] on div "BOSCH SERIE4 KSV36VLDP INOX" at bounding box center [791, 142] width 942 height 9
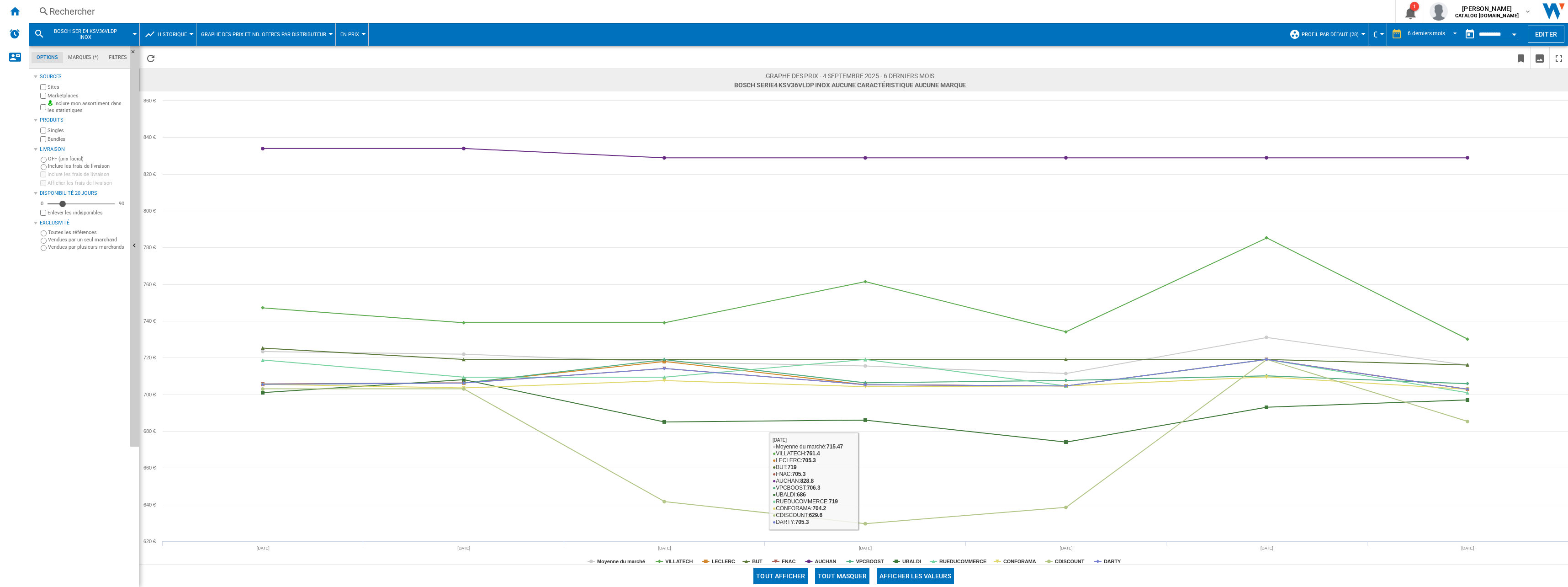
click at [853, 575] on button "Tout masquer" at bounding box center [842, 575] width 54 height 16
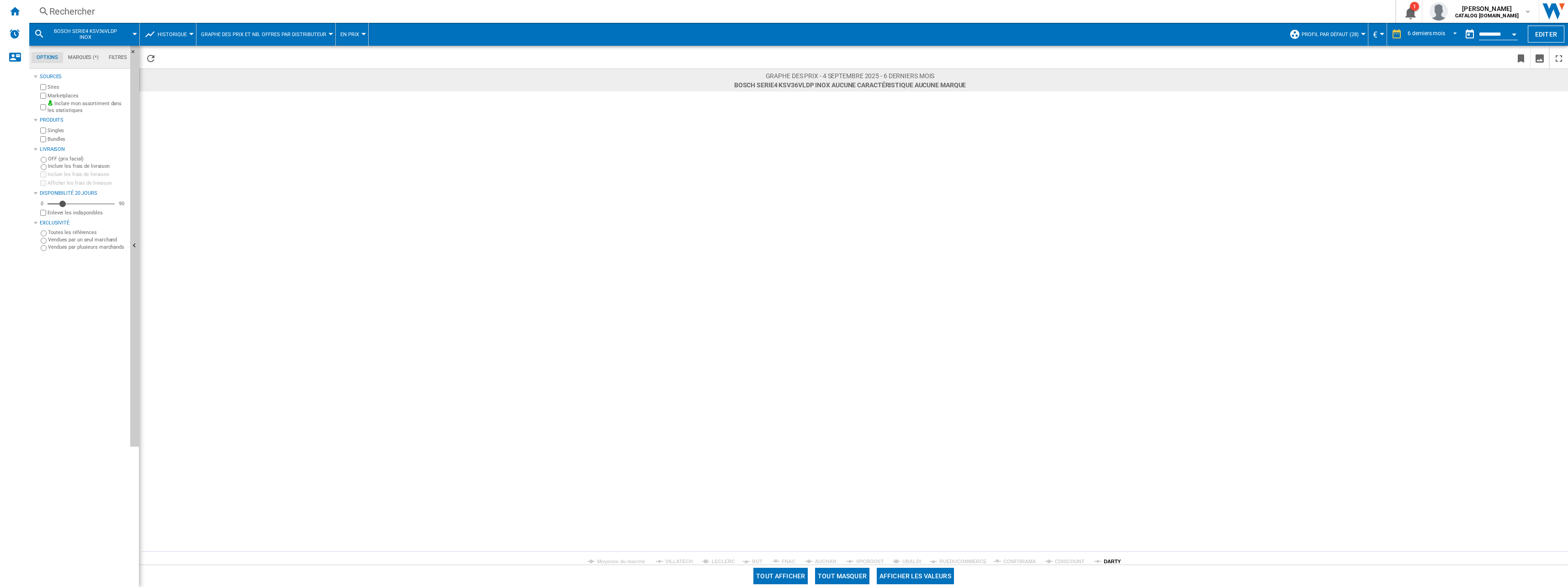
click at [1108, 561] on tspan "DARTY" at bounding box center [1112, 561] width 18 height 5
click at [169, 3] on div "Rechercher Rechercher 0 1 [PERSON_NAME] CATALOG [DOMAIN_NAME] CATALOG [DOMAIN_N…" at bounding box center [799, 12] width 1539 height 23
click at [84, 8] on div "Rechercher" at bounding box center [710, 11] width 1322 height 13
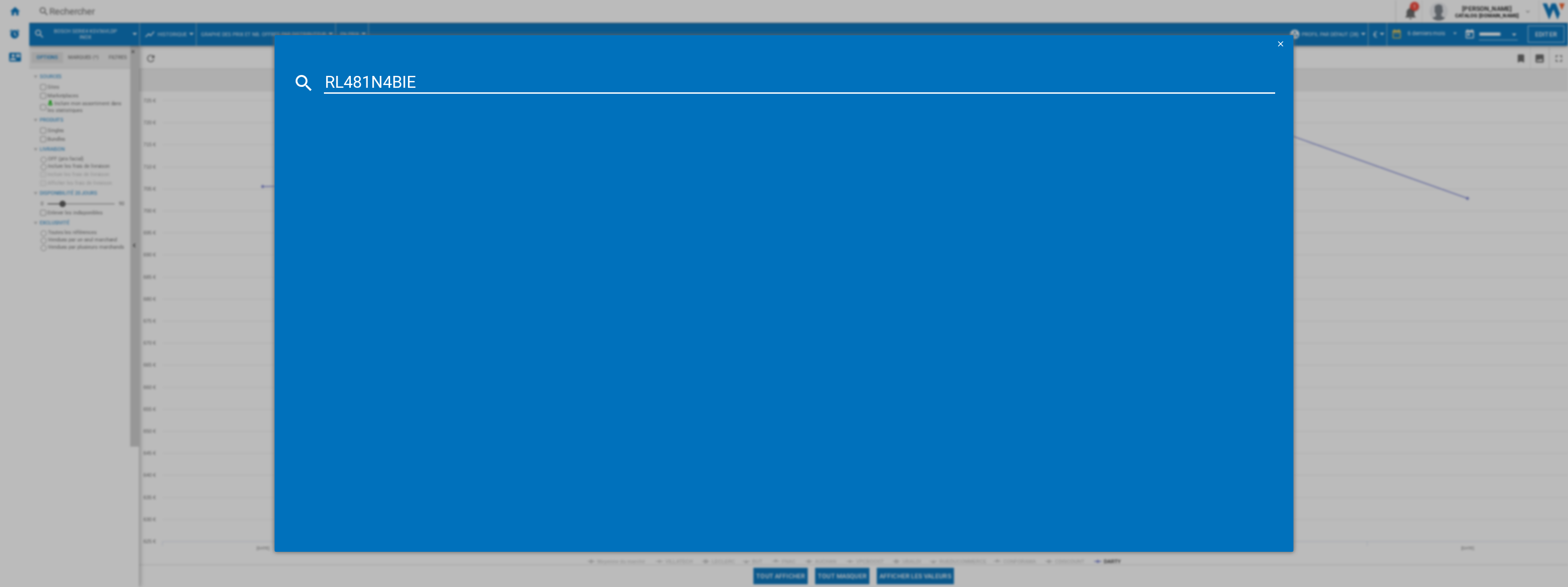
type input "RL481N4BIE"
click at [382, 142] on div "HISENSE RL481N4BIE INOX" at bounding box center [791, 142] width 942 height 9
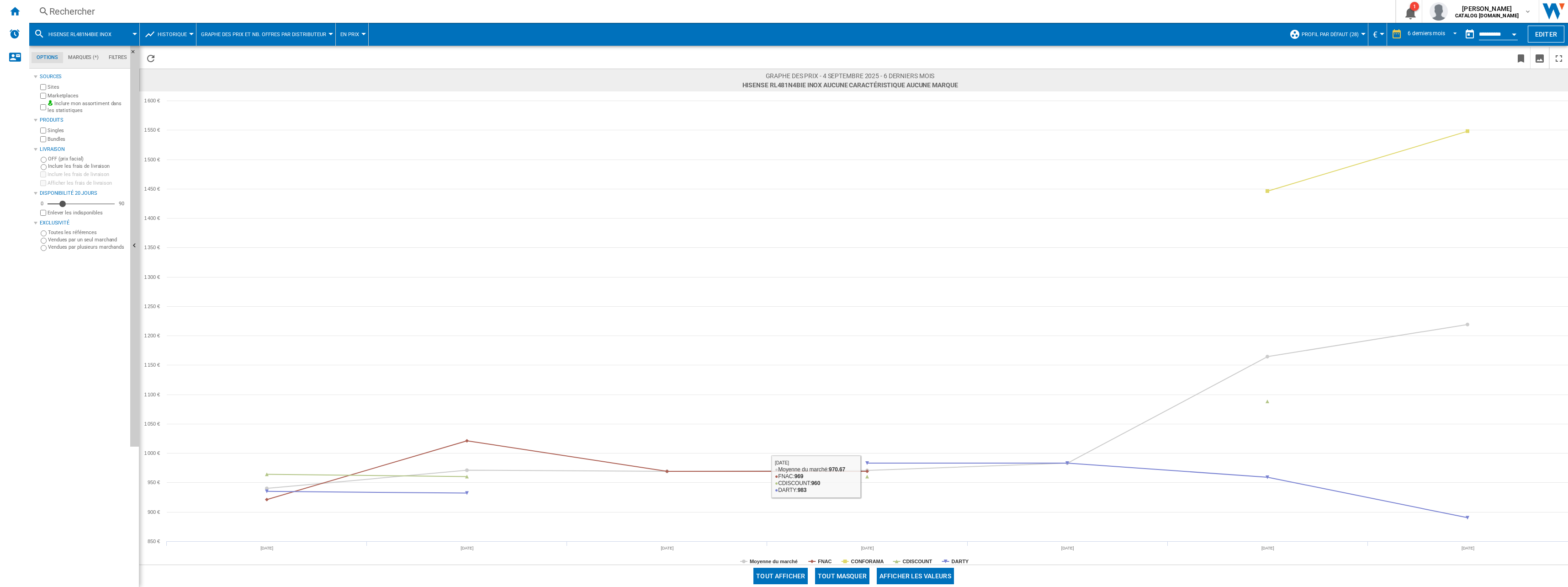
click at [849, 574] on button "Tout masquer" at bounding box center [842, 575] width 54 height 16
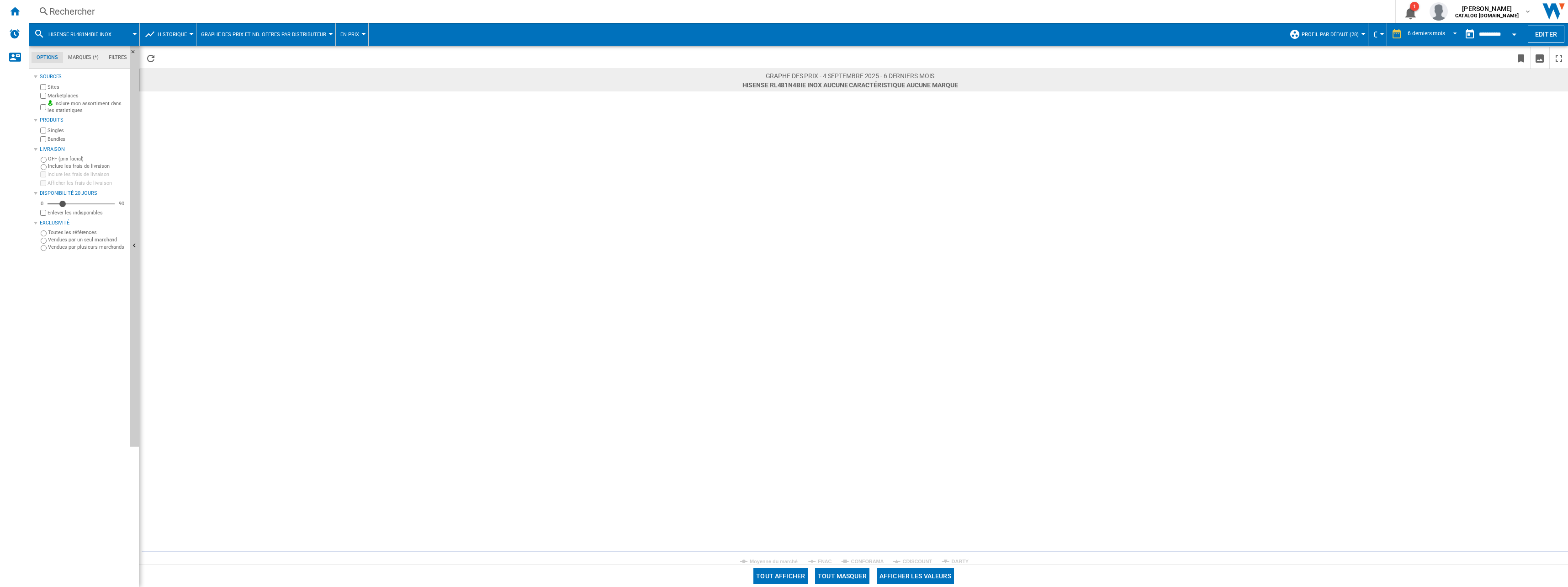
click at [957, 560] on tspan "DARTY" at bounding box center [960, 561] width 18 height 5
click at [819, 561] on tspan "FNAC" at bounding box center [825, 561] width 14 height 5
click at [820, 560] on tspan "FNAC" at bounding box center [825, 561] width 14 height 5
click at [854, 559] on tspan "CONFORAMA" at bounding box center [867, 561] width 33 height 5
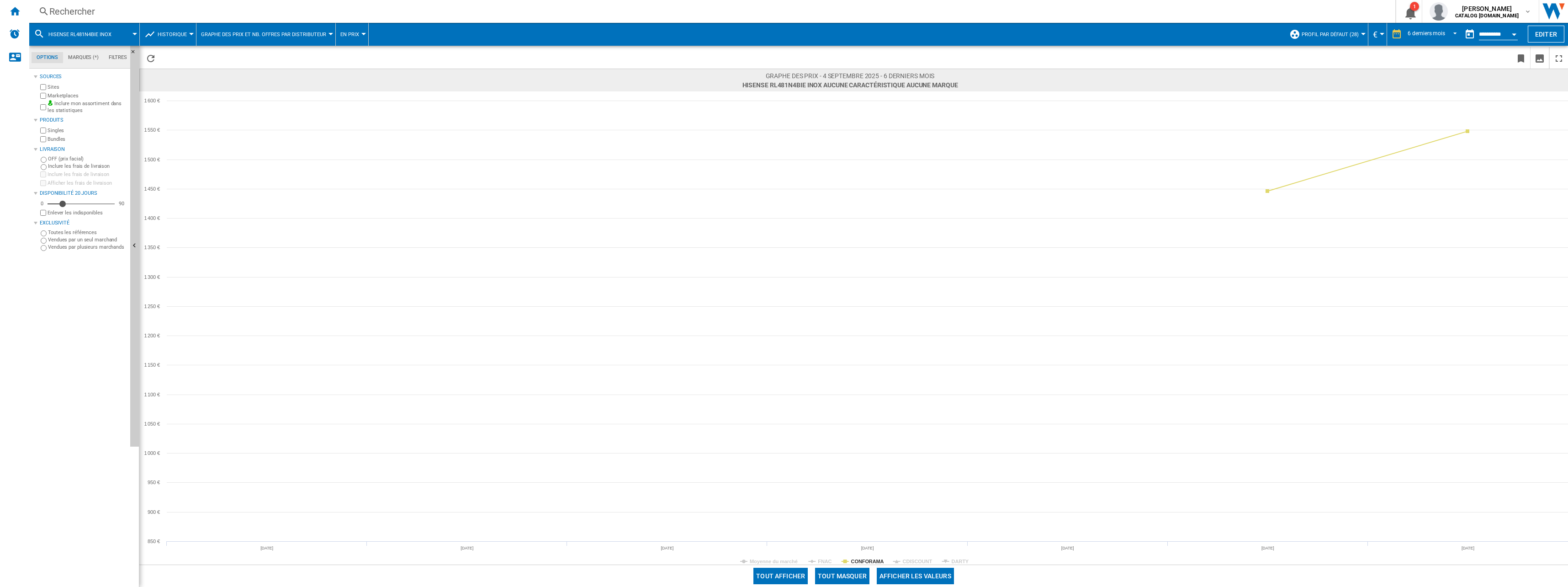
click at [855, 559] on tspan "CONFORAMA" at bounding box center [867, 561] width 33 height 5
click at [904, 557] on rect at bounding box center [853, 328] width 1429 height 473
click at [906, 558] on tspan "CDISCOUNT" at bounding box center [917, 561] width 30 height 5
click at [906, 560] on tspan "CDISCOUNT" at bounding box center [917, 561] width 30 height 5
click at [960, 560] on tspan "DARTY" at bounding box center [960, 561] width 18 height 5
